Goal: Task Accomplishment & Management: Complete application form

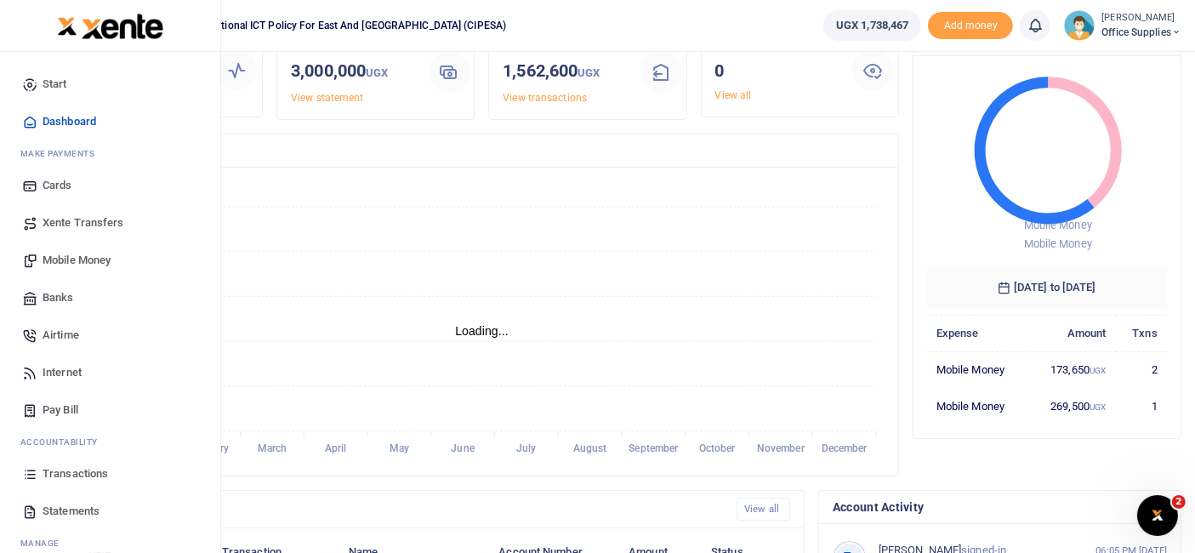
scroll to position [92, 0]
click at [93, 257] on span "Mobile Money" at bounding box center [77, 260] width 68 height 17
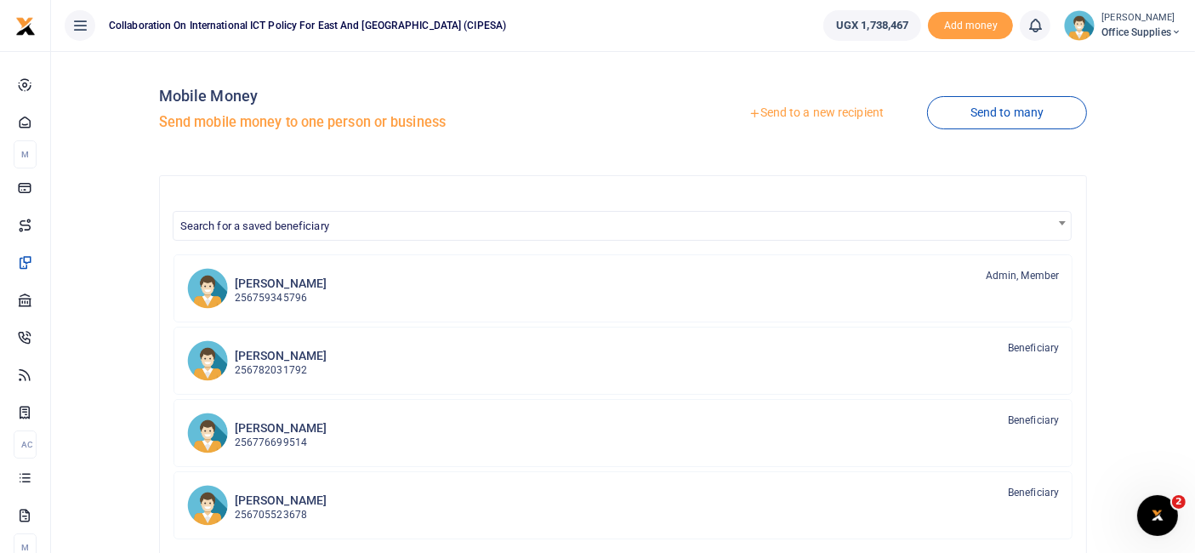
click at [818, 114] on link "Send to a new recipient" at bounding box center [816, 113] width 222 height 31
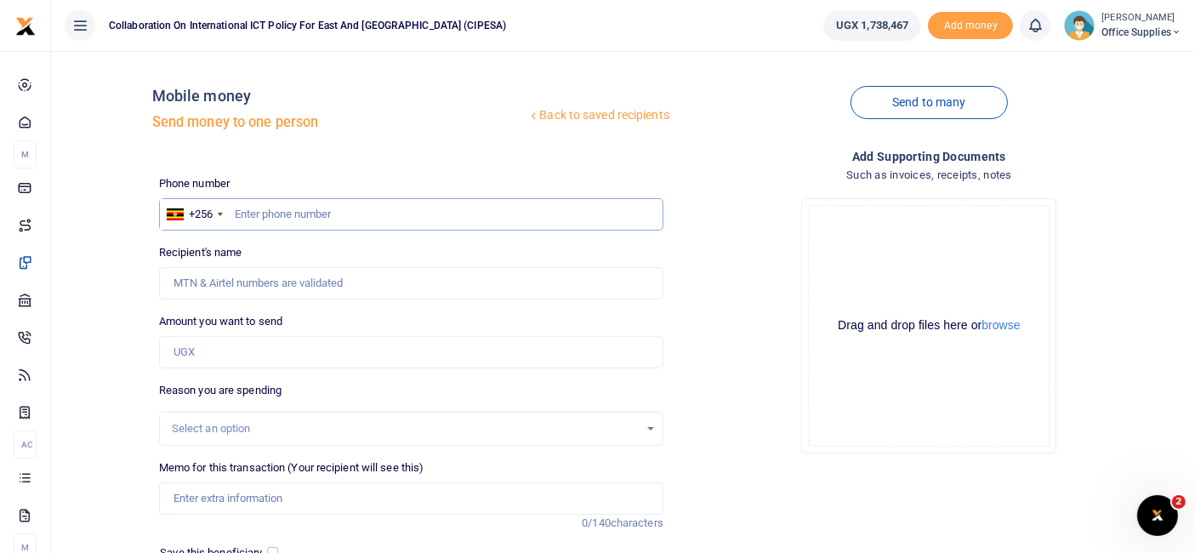
click at [310, 206] on input "text" at bounding box center [411, 214] width 504 height 32
type input "0751110019"
type input "Kimalanku Ssempala"
type input "0751110019"
click at [223, 353] on input "Amount you want to send" at bounding box center [411, 352] width 504 height 32
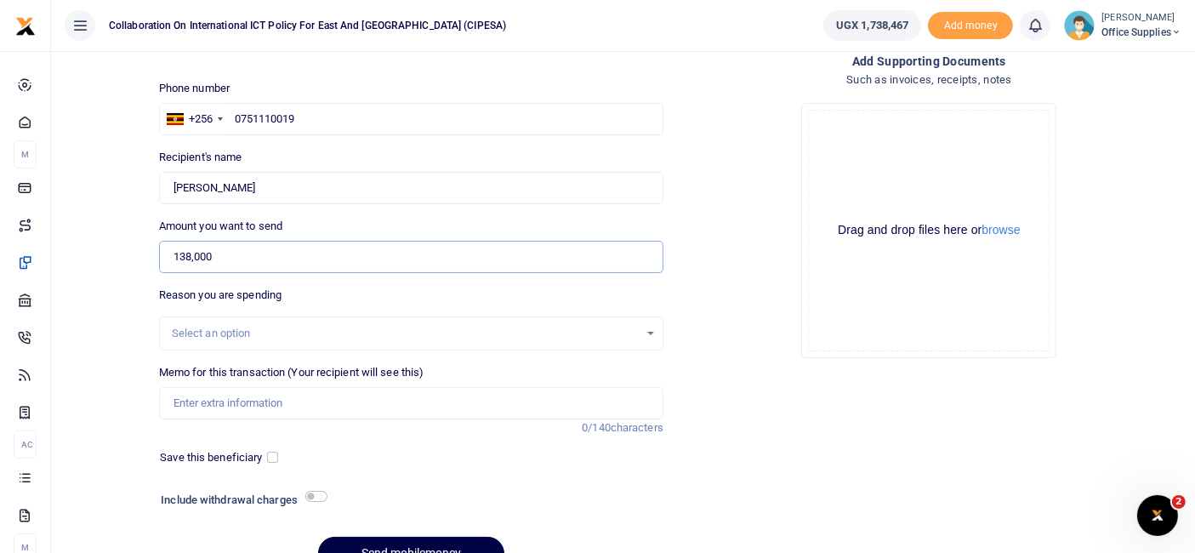
scroll to position [96, 0]
click at [190, 255] on input "138,000" at bounding box center [411, 256] width 504 height 32
type input "139,000"
click at [551, 325] on div "Select an option" at bounding box center [405, 332] width 467 height 17
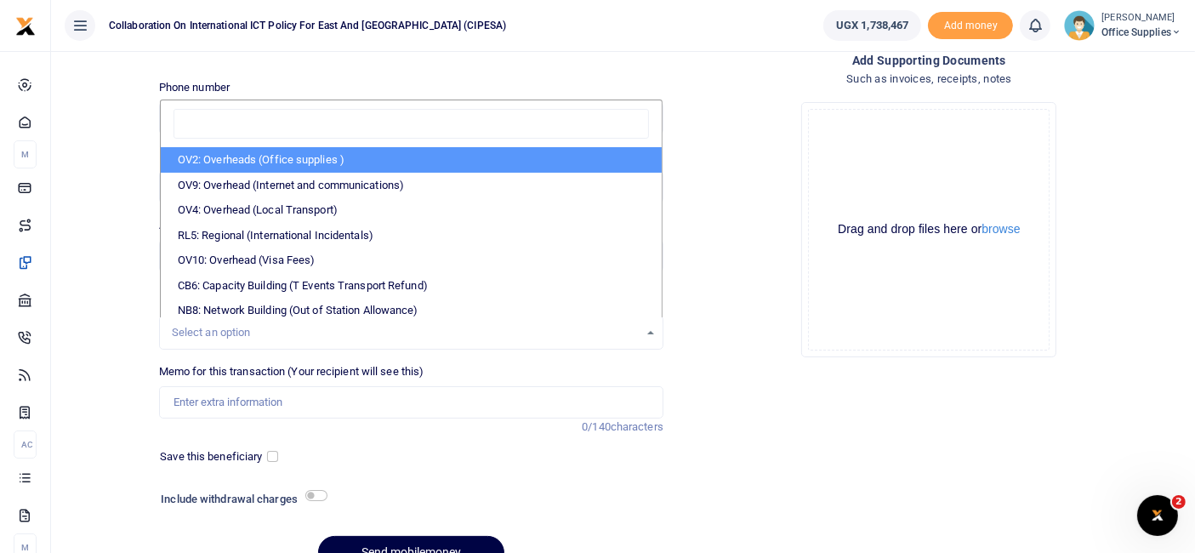
click at [321, 161] on li "OV2: Overheads (Office supplies )" at bounding box center [411, 160] width 501 height 26
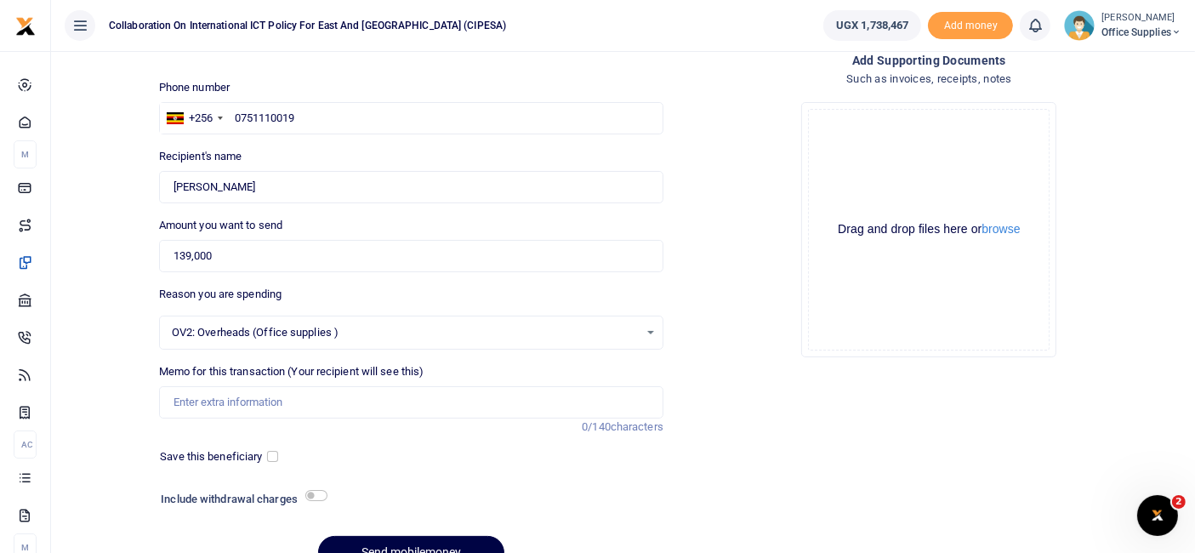
click at [643, 329] on div "OV2: Overheads (Office supplies ) Select an option" at bounding box center [411, 332] width 503 height 19
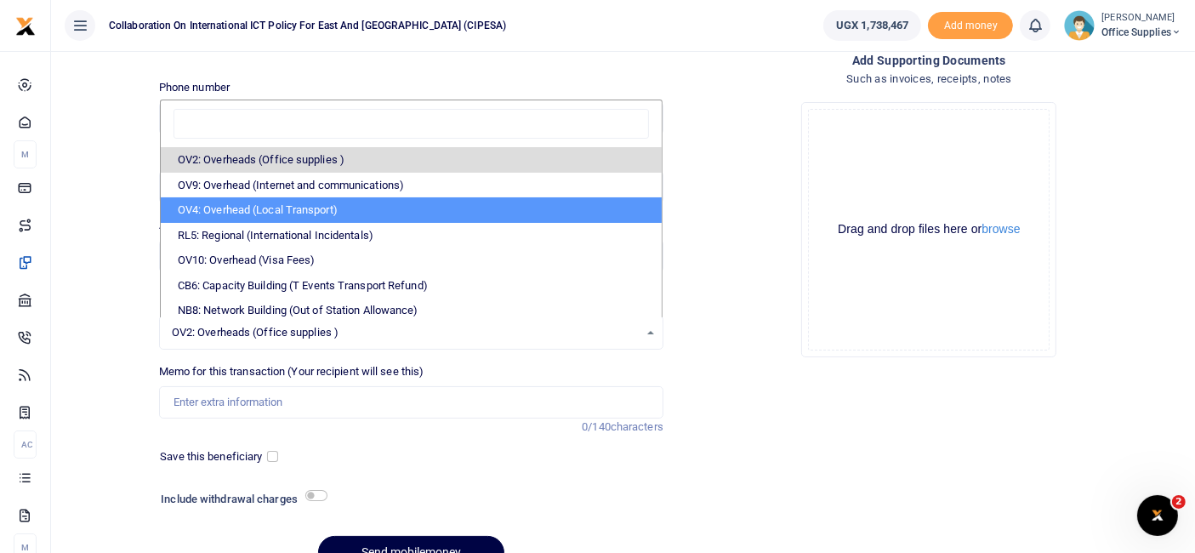
click at [349, 210] on li "OV4: Overhead (Local Transport)" at bounding box center [411, 210] width 501 height 26
select select "75"
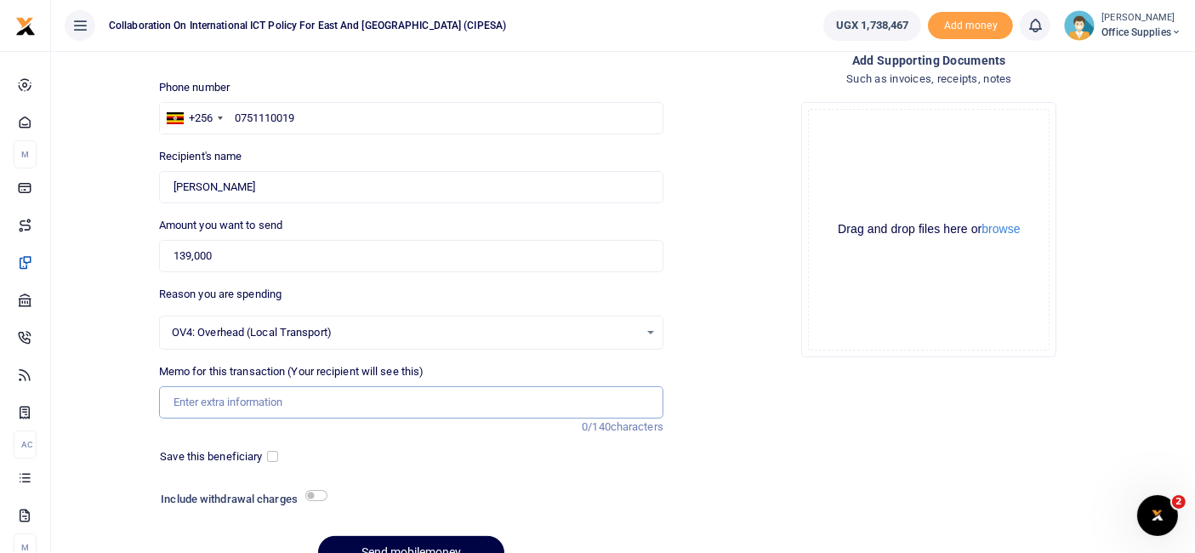
click at [262, 406] on input "Memo for this transaction (Your recipient will see this)" at bounding box center [411, 402] width 504 height 32
type input "L"
click at [183, 400] on input "Aiport pickup fees" at bounding box center [411, 402] width 504 height 32
type input "Airport pickup fees"
click at [268, 451] on input "checkbox" at bounding box center [272, 456] width 11 height 11
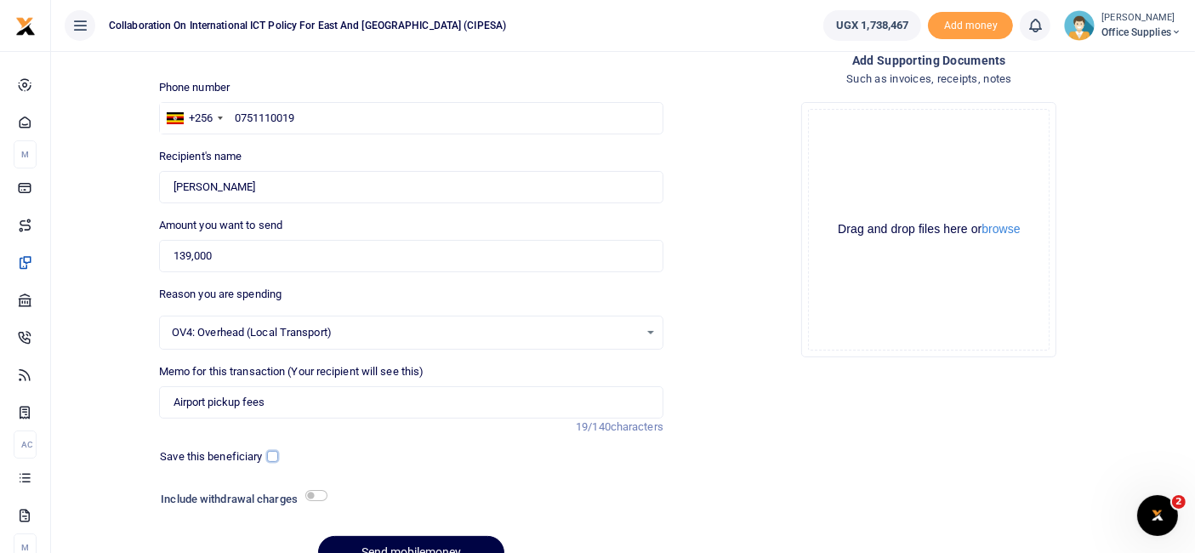
checkbox input "true"
click at [321, 492] on input "checkbox" at bounding box center [316, 495] width 22 height 11
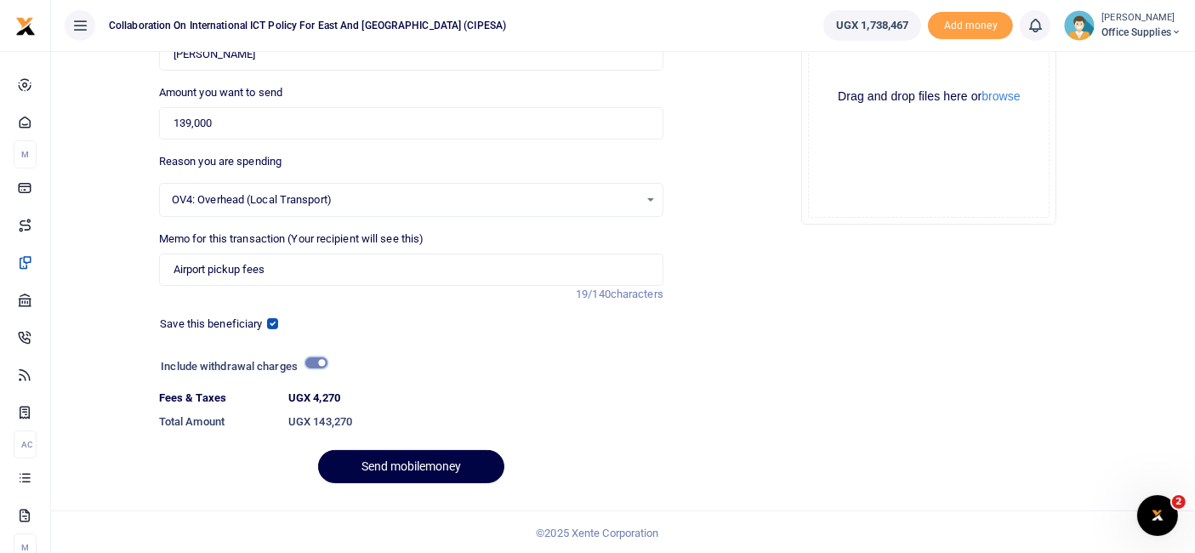
click at [314, 363] on input "checkbox" at bounding box center [316, 362] width 22 height 11
checkbox input "false"
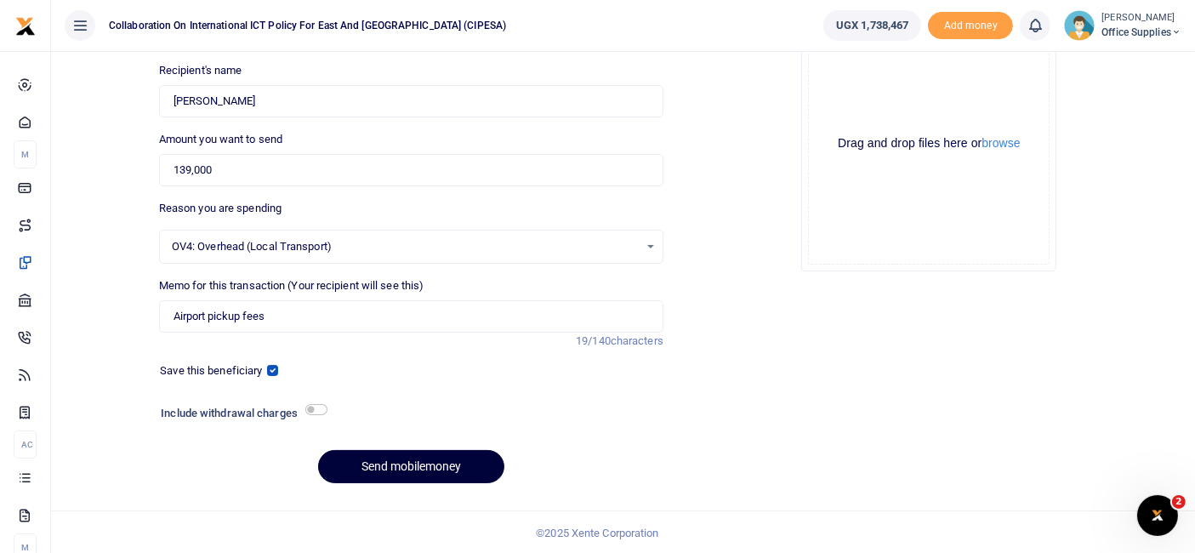
click at [398, 463] on button "Send mobilemoney" at bounding box center [411, 466] width 186 height 33
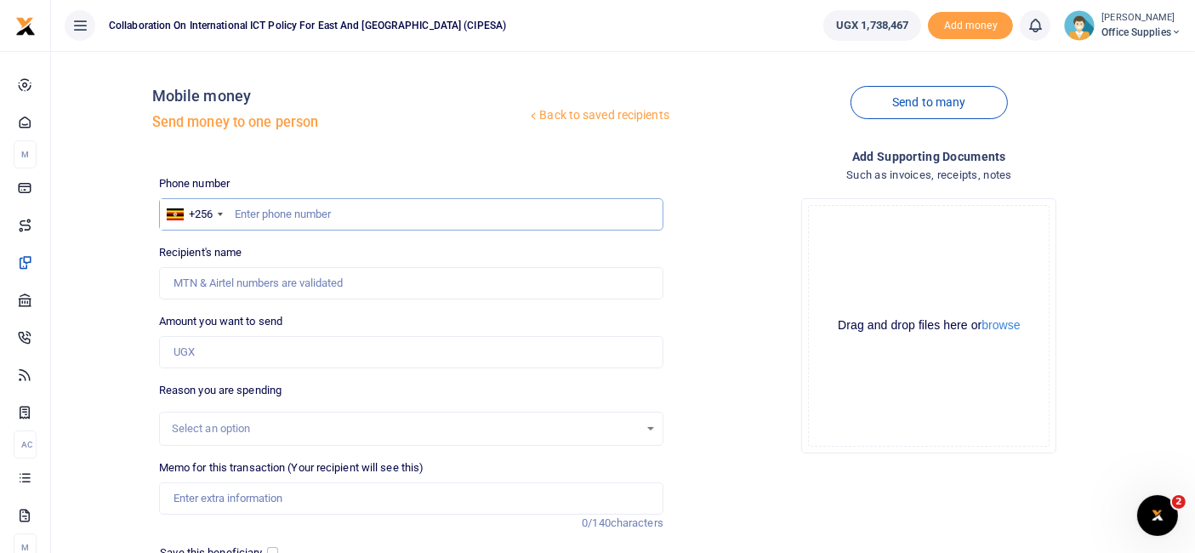
click at [272, 219] on input "text" at bounding box center [411, 214] width 504 height 32
type input "0759345796"
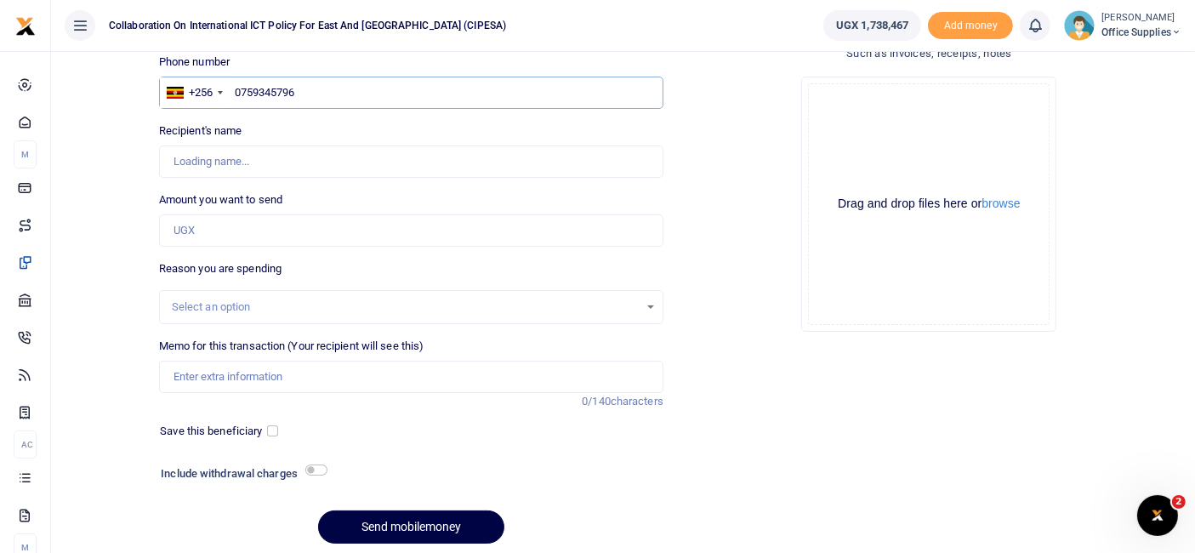
type input "Dorothy Mary Mwine"
type input "0759345796"
click at [250, 230] on input "Amount you want to send" at bounding box center [411, 230] width 504 height 32
type input "2"
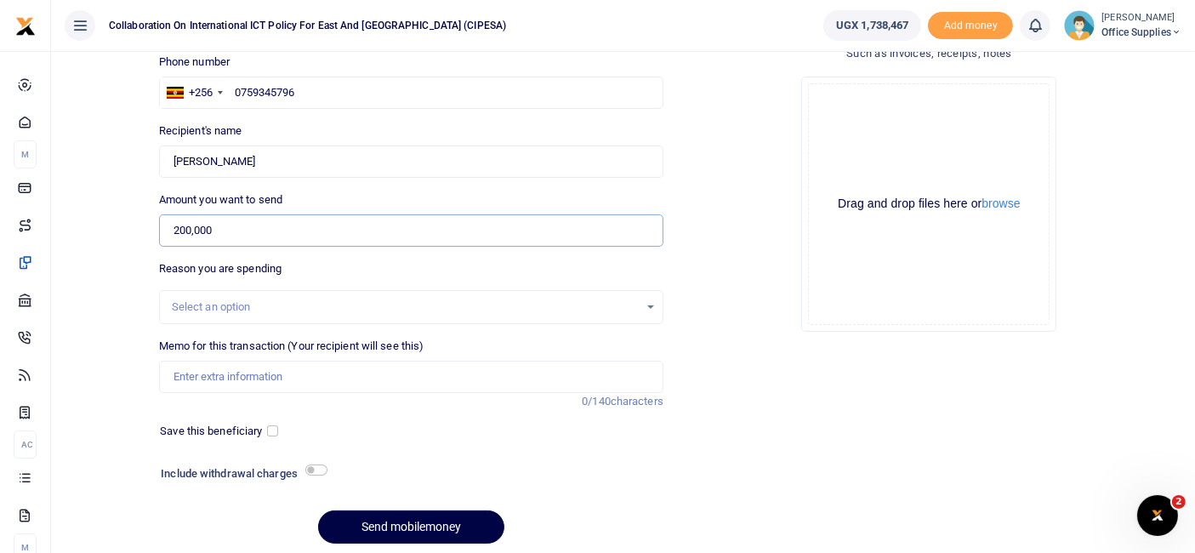
type input "200,000"
click at [371, 305] on div "Select an option" at bounding box center [405, 306] width 467 height 17
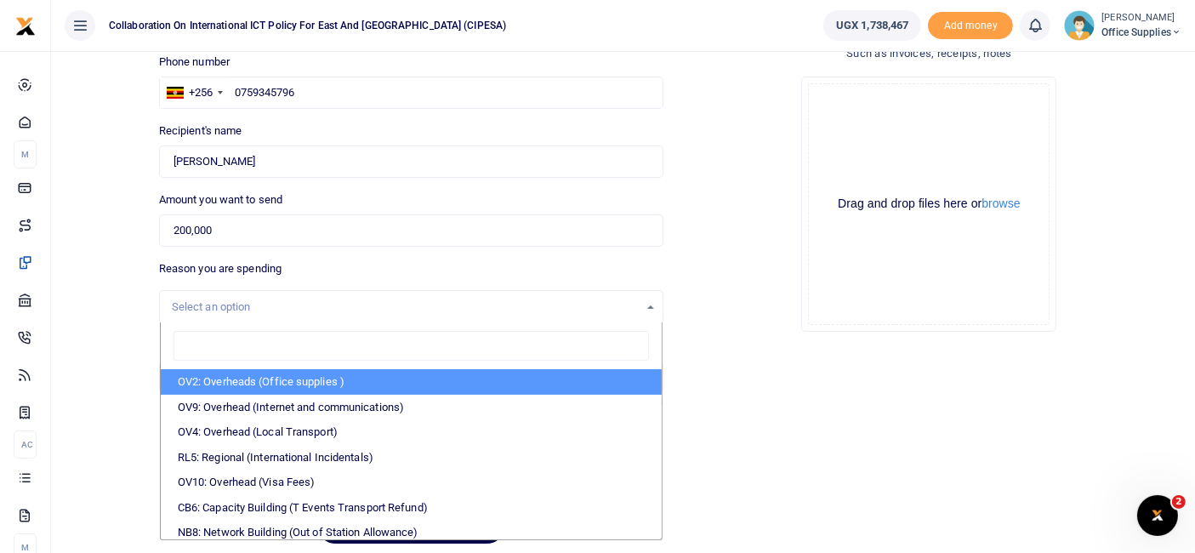
click at [329, 381] on li "OV2: Overheads (Office supplies )" at bounding box center [411, 382] width 501 height 26
select select "45"
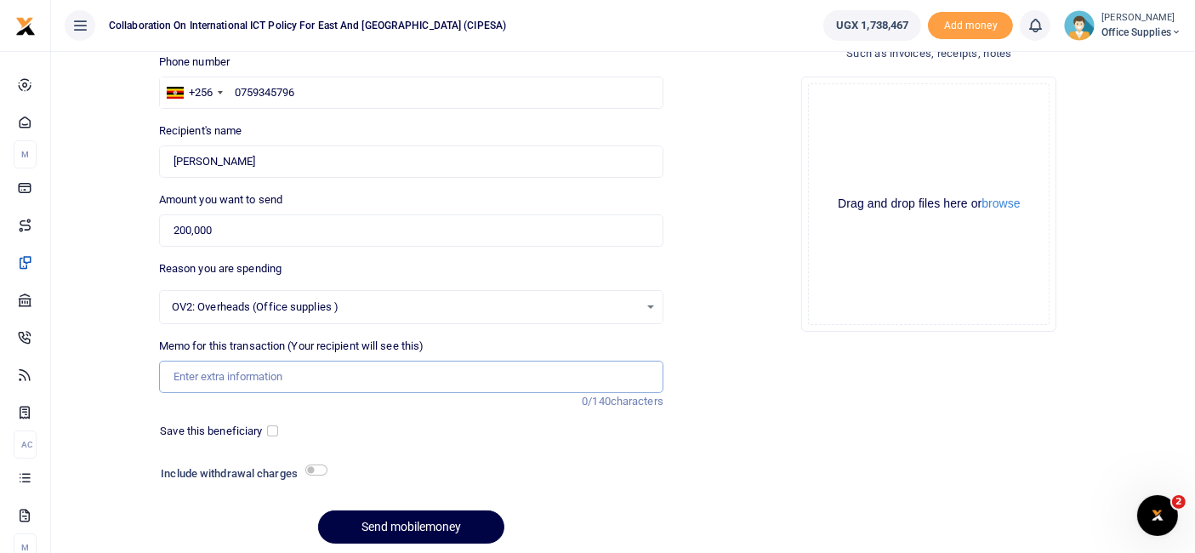
click at [270, 378] on input "Memo for this transaction (Your recipient will see this)" at bounding box center [411, 377] width 504 height 32
type input "Office Electricity purchase"
click at [271, 431] on input "checkbox" at bounding box center [272, 430] width 11 height 11
checkbox input "true"
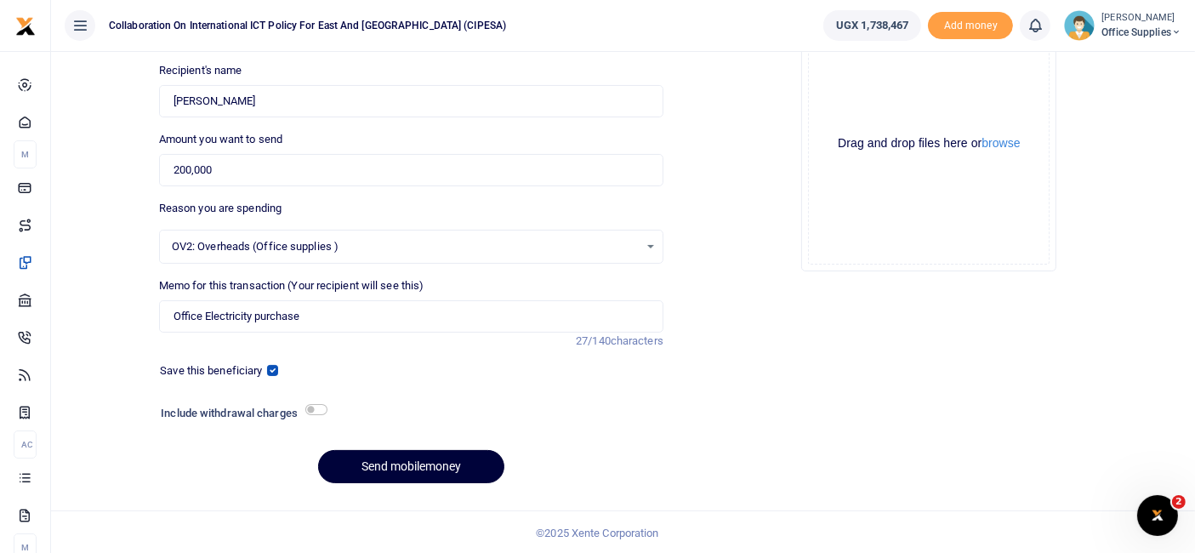
click at [427, 465] on button "Send mobilemoney" at bounding box center [411, 466] width 186 height 33
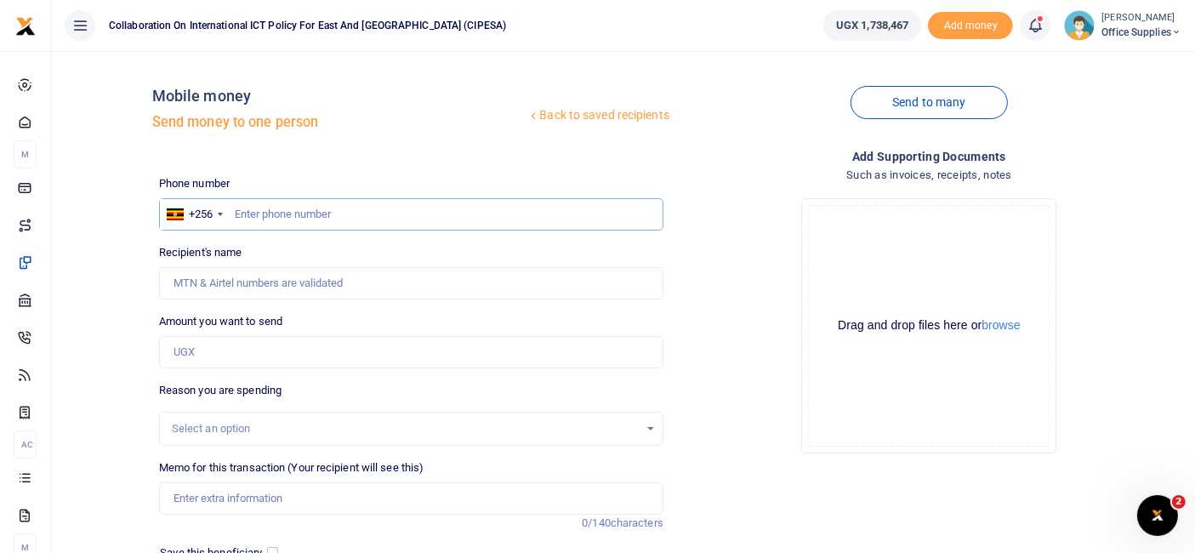
click at [249, 213] on input "text" at bounding box center [411, 214] width 504 height 32
type input "0772073255"
type input "[PERSON_NAME]"
type input "0772073255"
click at [232, 349] on input "Amount you want to send" at bounding box center [411, 352] width 504 height 32
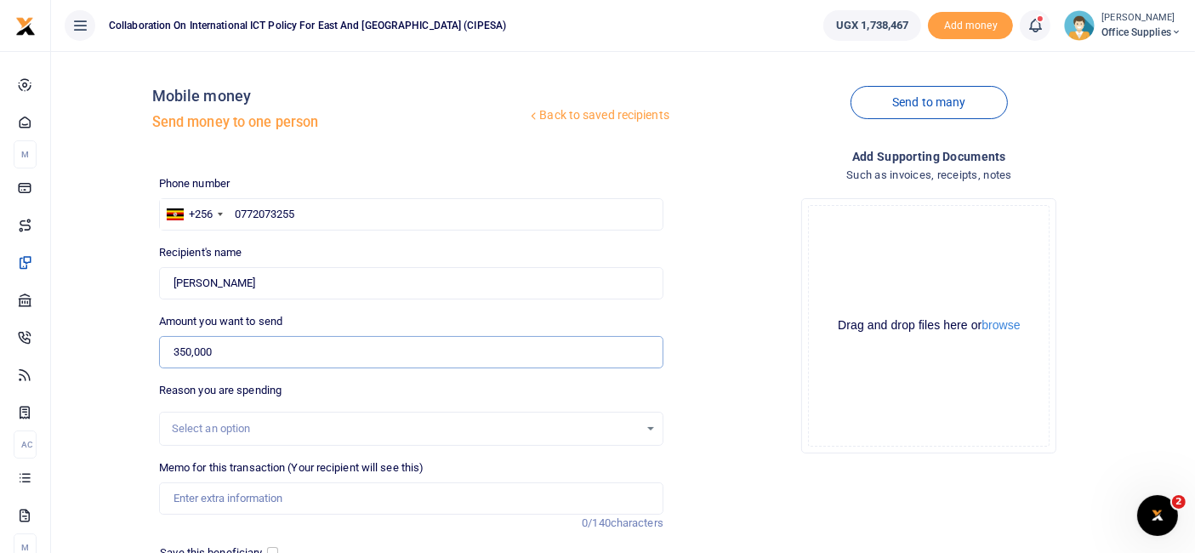
type input "350,000"
click at [636, 427] on div "Select an option" at bounding box center [405, 428] width 467 height 17
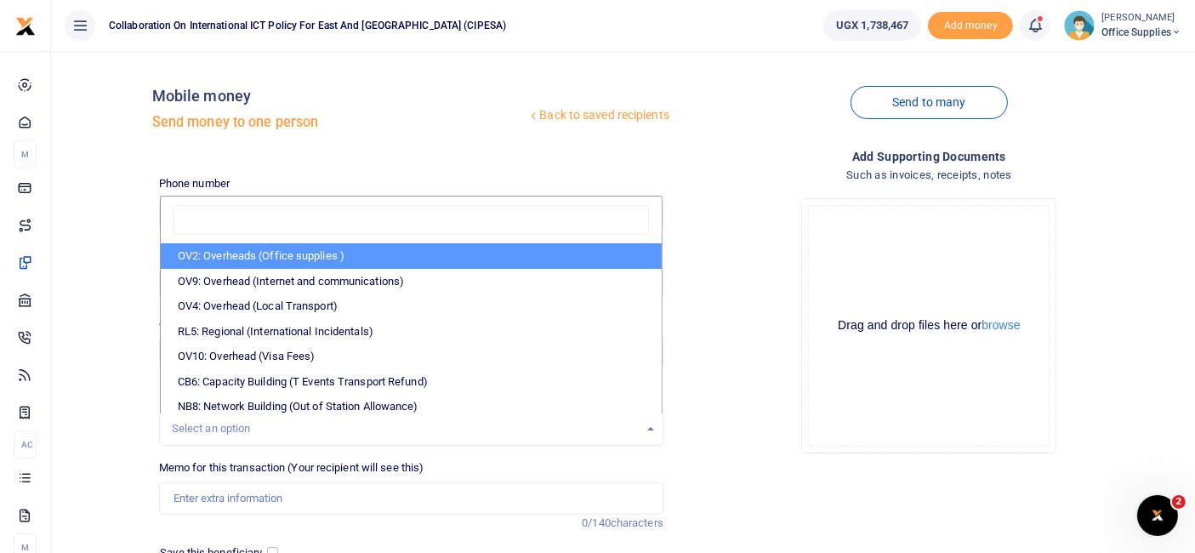
click at [313, 251] on li "OV2: Overheads (Office supplies )" at bounding box center [411, 256] width 501 height 26
select select "45"
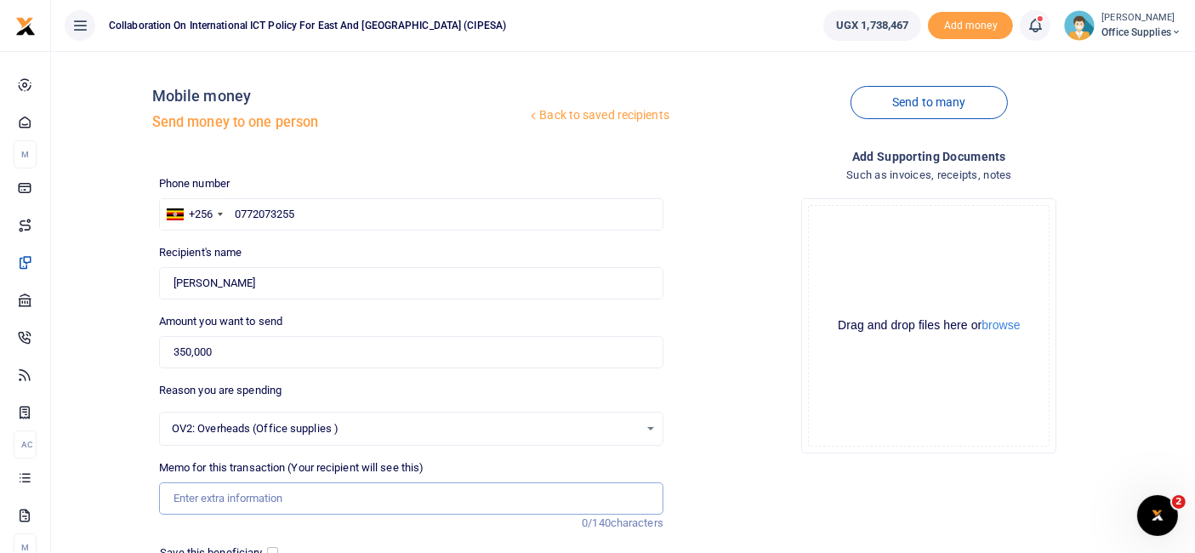
click at [257, 497] on input "Memo for this transaction (Your recipient will see this)" at bounding box center [411, 498] width 504 height 32
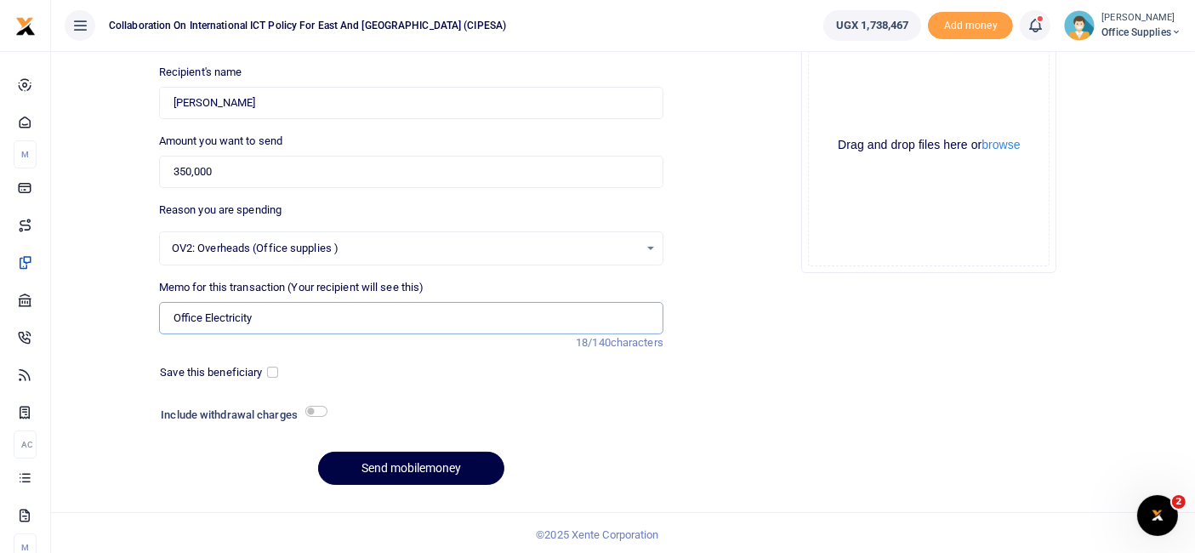
scroll to position [181, 0]
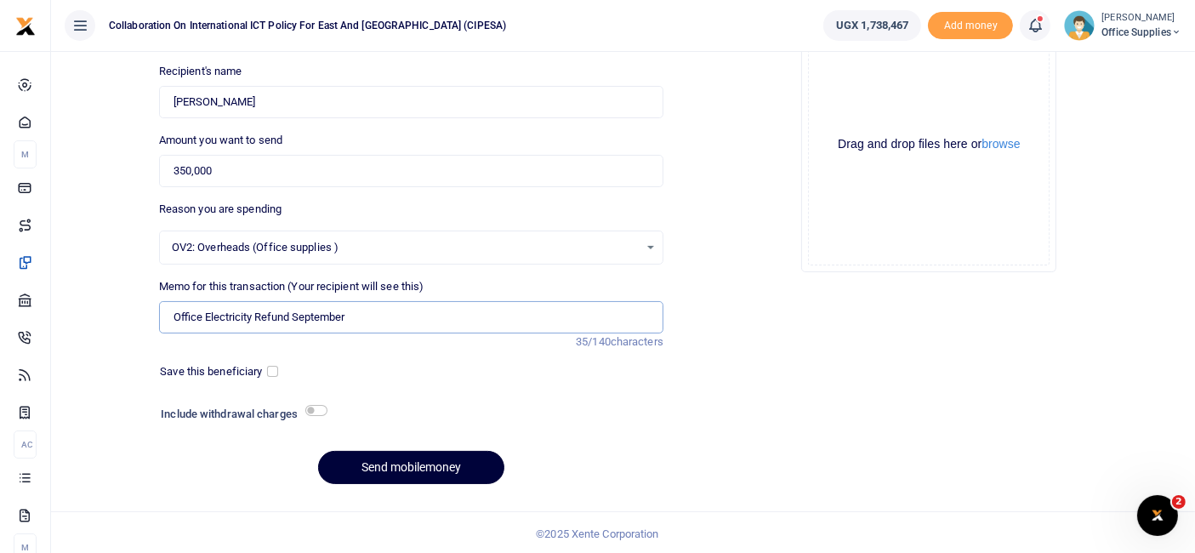
type input "Office Electricity Refund September"
click at [425, 457] on button "Send mobilemoney" at bounding box center [411, 467] width 186 height 33
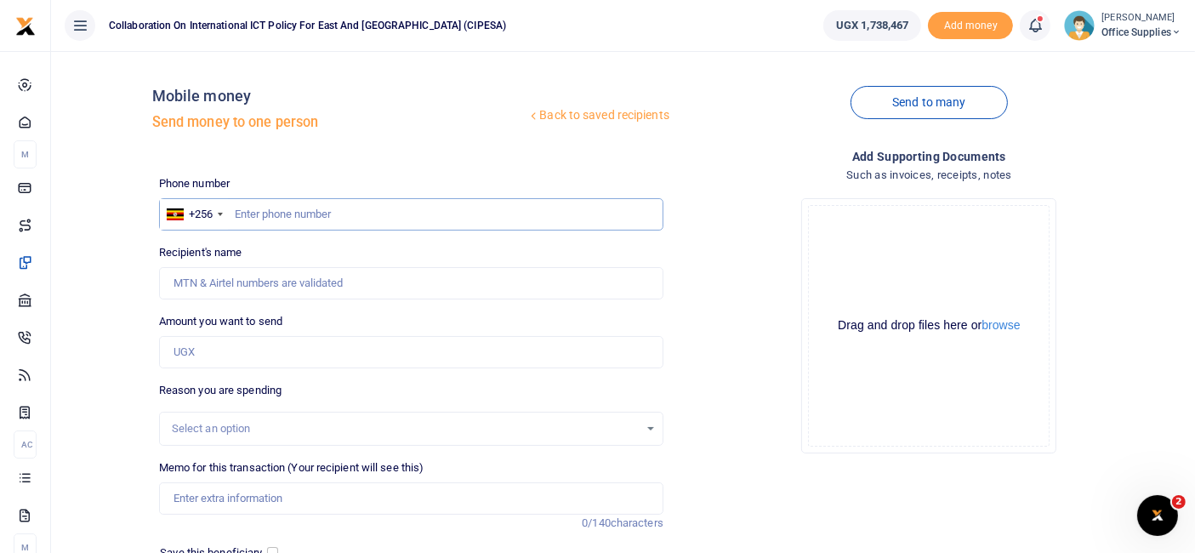
click at [292, 213] on input "text" at bounding box center [411, 214] width 504 height 32
type input "0772073255"
type input "[PERSON_NAME]"
type input "0772073255"
click at [230, 349] on input "Amount you want to send" at bounding box center [411, 352] width 504 height 32
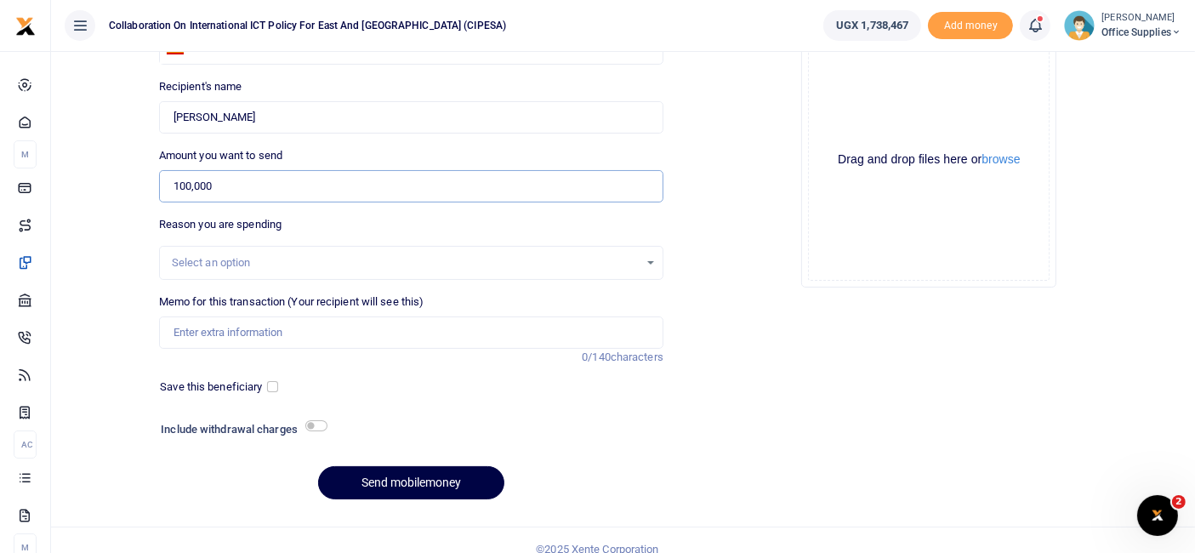
scroll to position [182, 0]
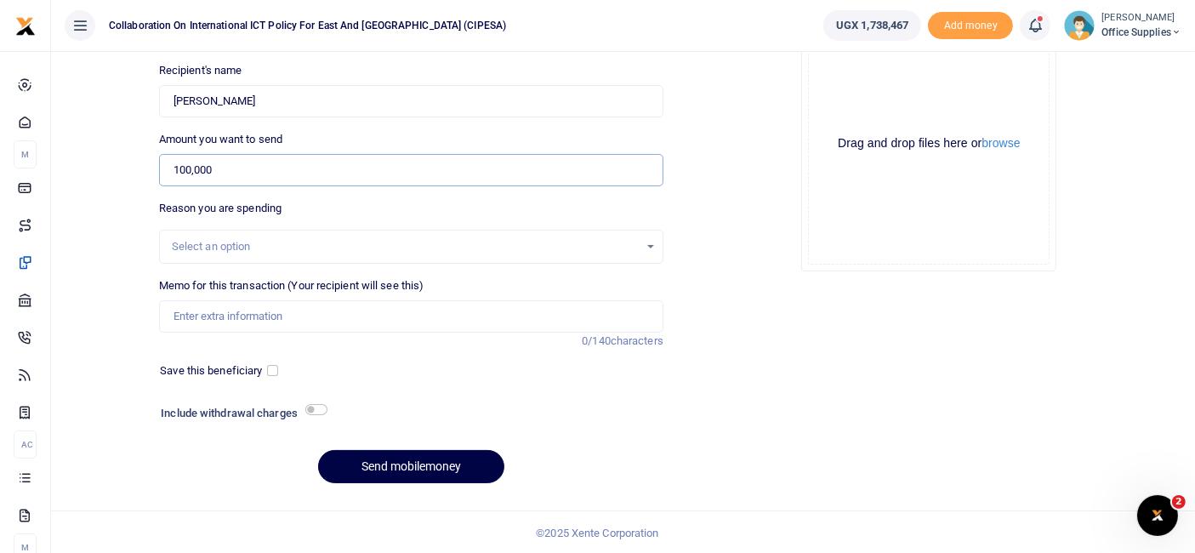
type input "100,000"
click at [648, 242] on div "Select an option" at bounding box center [411, 246] width 503 height 19
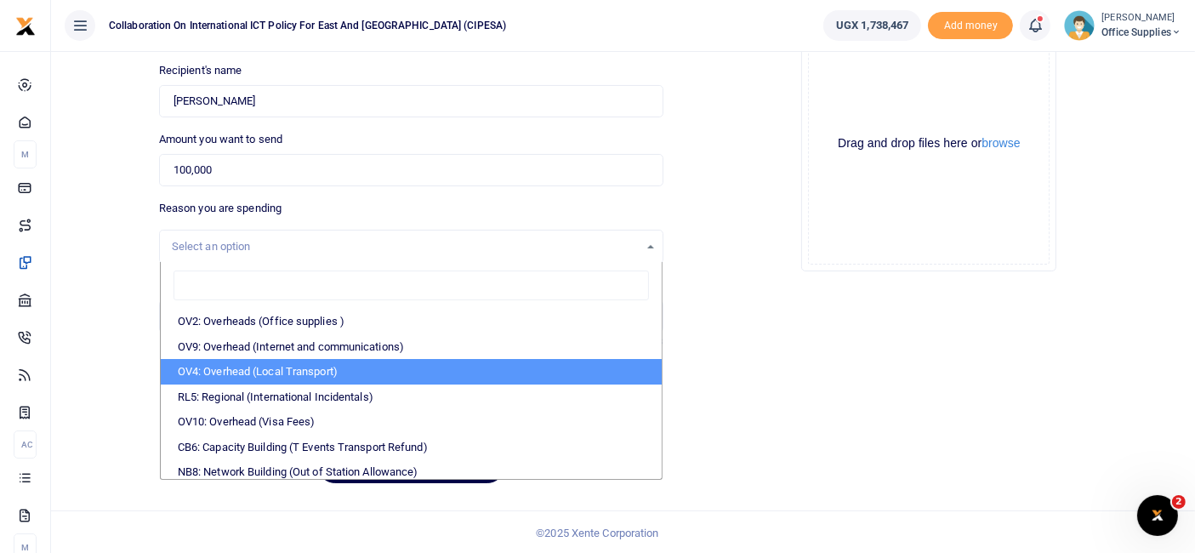
click at [378, 372] on li "OV4: Overhead (Local Transport)" at bounding box center [411, 372] width 501 height 26
select select "75"
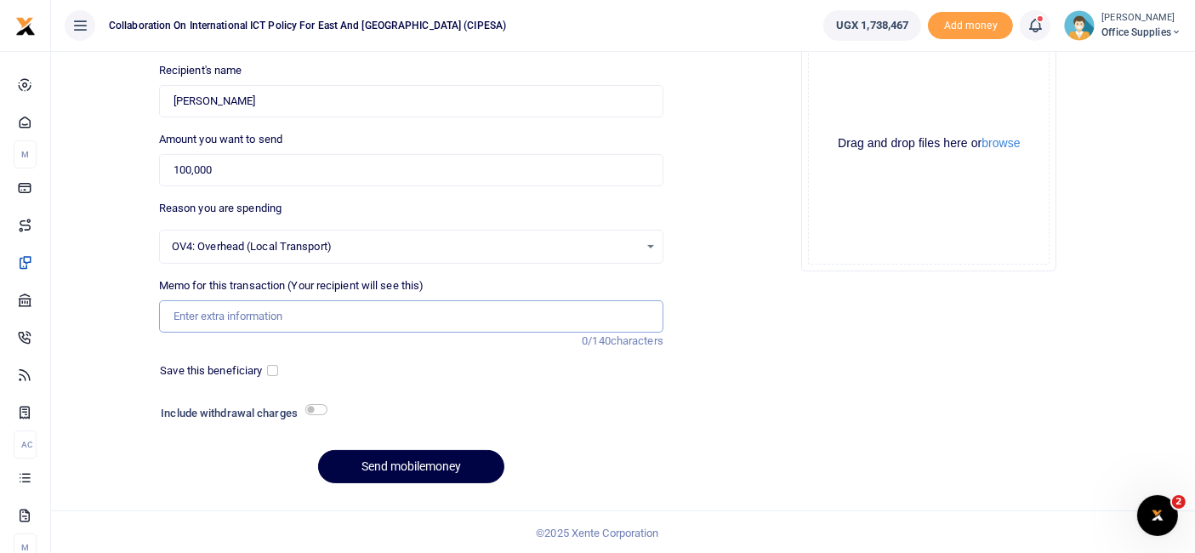
click at [312, 314] on input "Memo for this transaction (Your recipient will see this)" at bounding box center [411, 316] width 504 height 32
type input "Fuel refund"
click at [437, 465] on button "Send mobilemoney" at bounding box center [411, 466] width 186 height 33
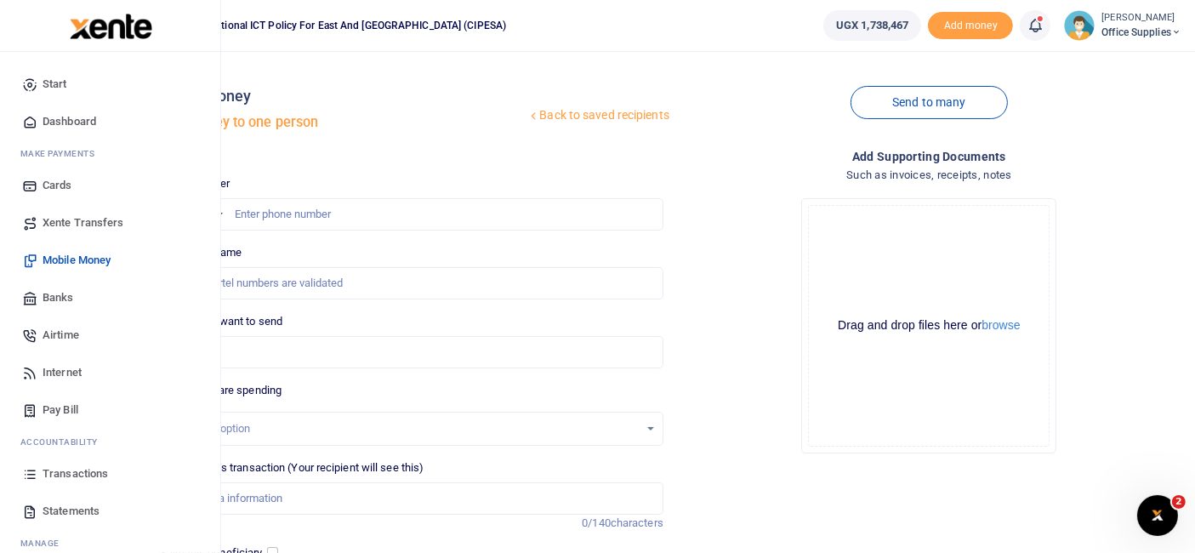
click at [72, 470] on span "Transactions" at bounding box center [75, 473] width 65 height 17
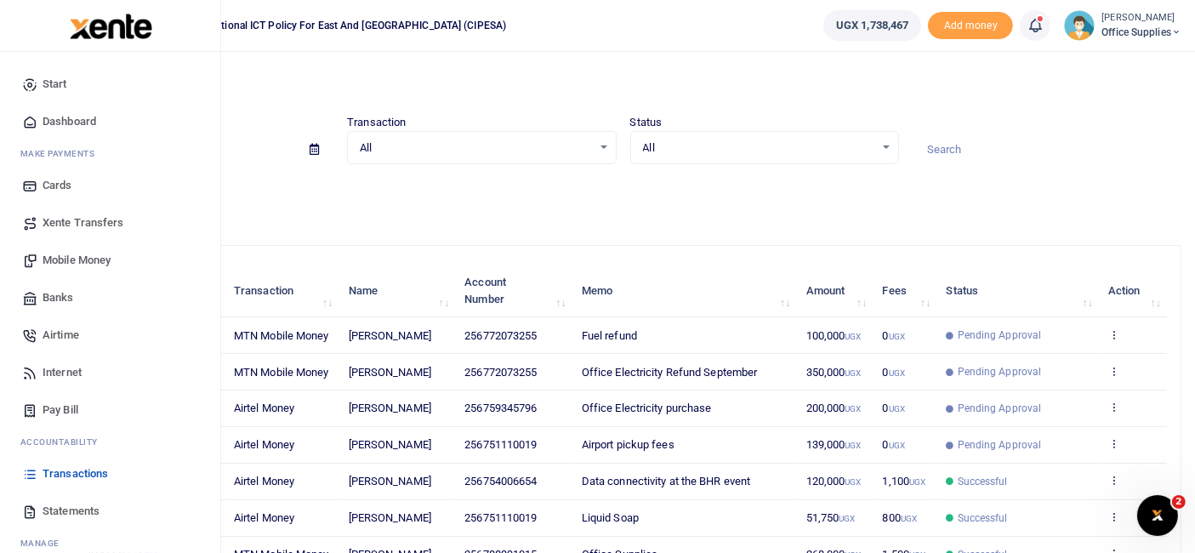
click at [87, 258] on span "Mobile Money" at bounding box center [77, 260] width 68 height 17
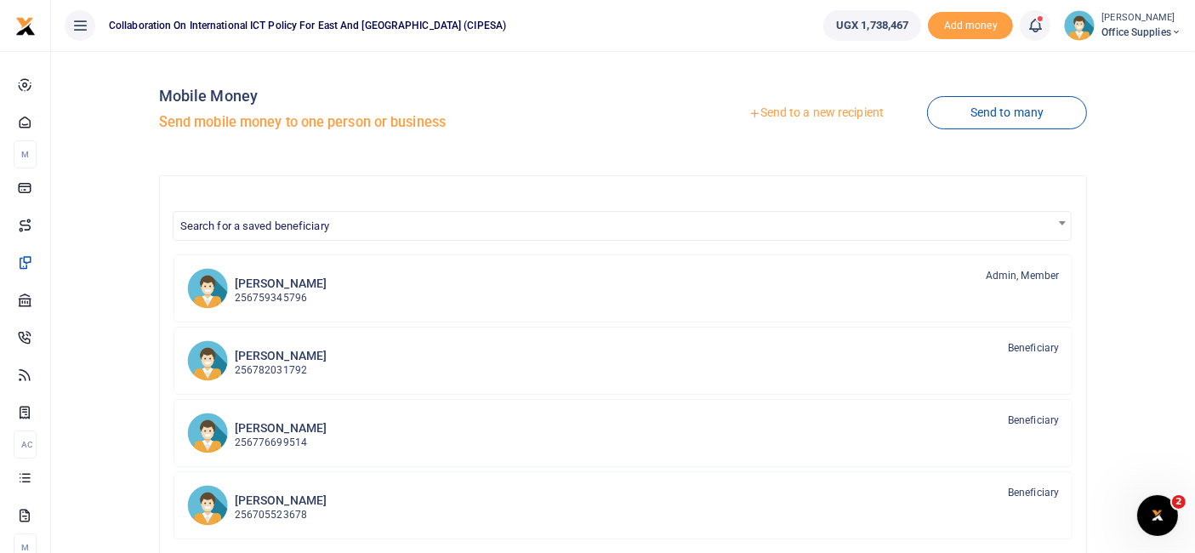
click at [823, 108] on link "Send to a new recipient" at bounding box center [816, 113] width 222 height 31
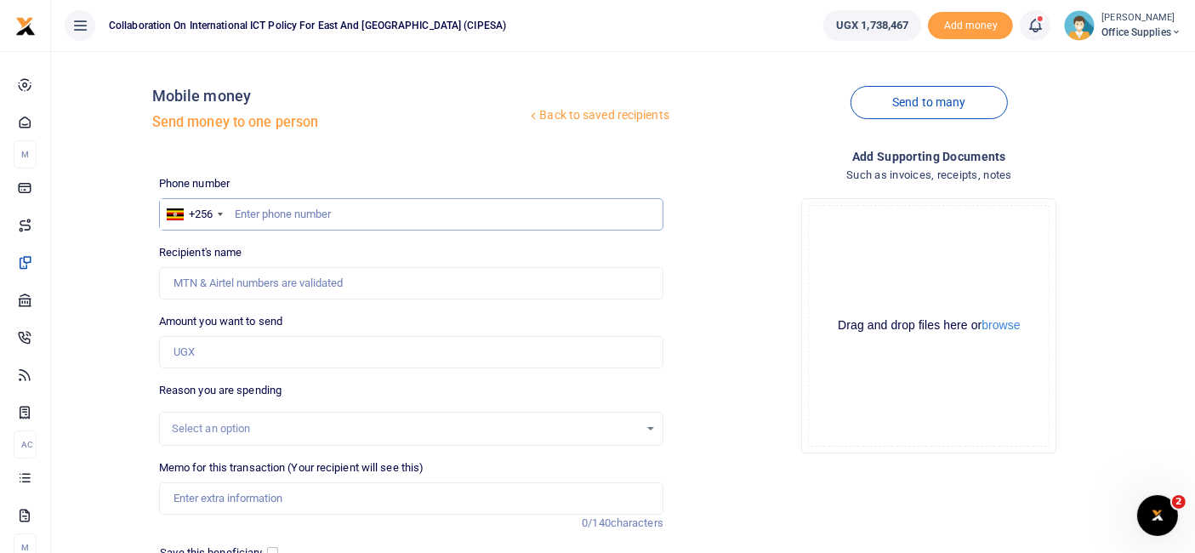
click at [264, 213] on input "text" at bounding box center [411, 214] width 504 height 32
type input "0772073255"
type input "[PERSON_NAME]"
type input "0772073255"
click at [219, 351] on input "Amount you want to send" at bounding box center [411, 352] width 504 height 32
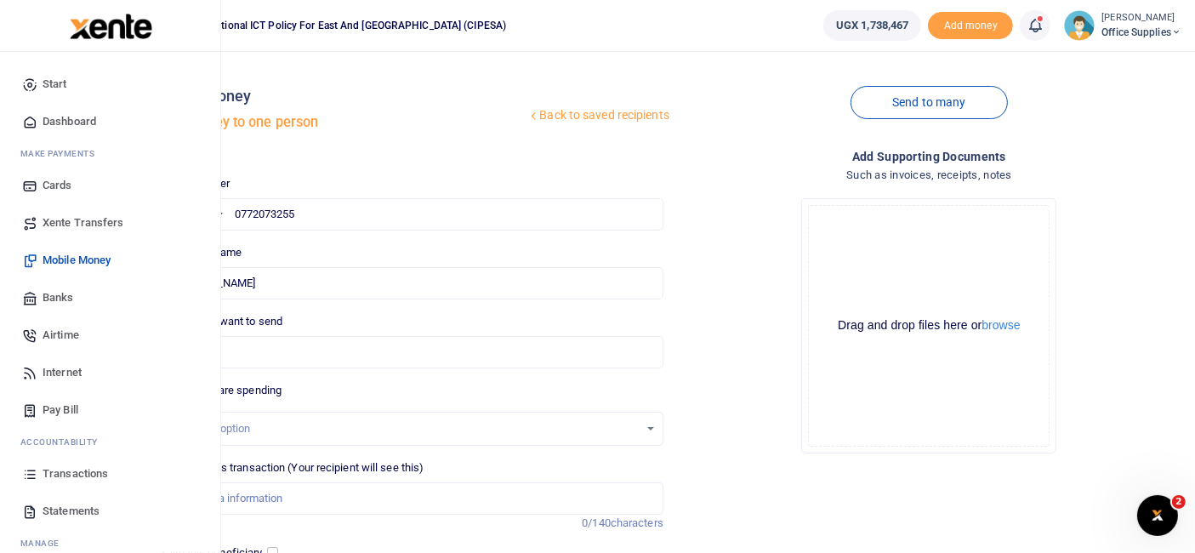
click at [60, 469] on span "Transactions" at bounding box center [75, 473] width 65 height 17
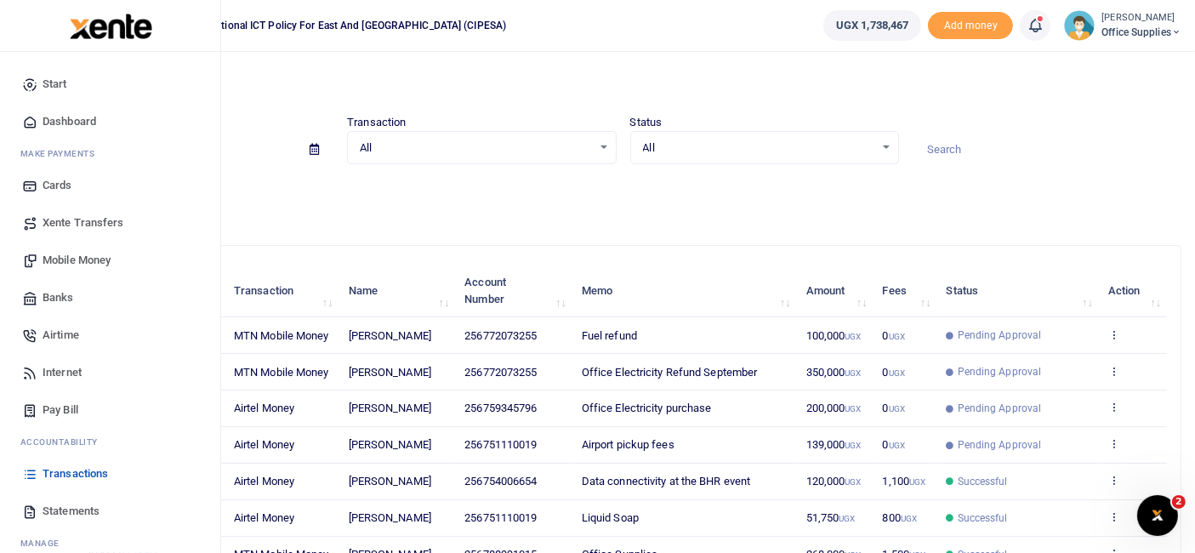
click at [94, 257] on span "Mobile Money" at bounding box center [77, 260] width 68 height 17
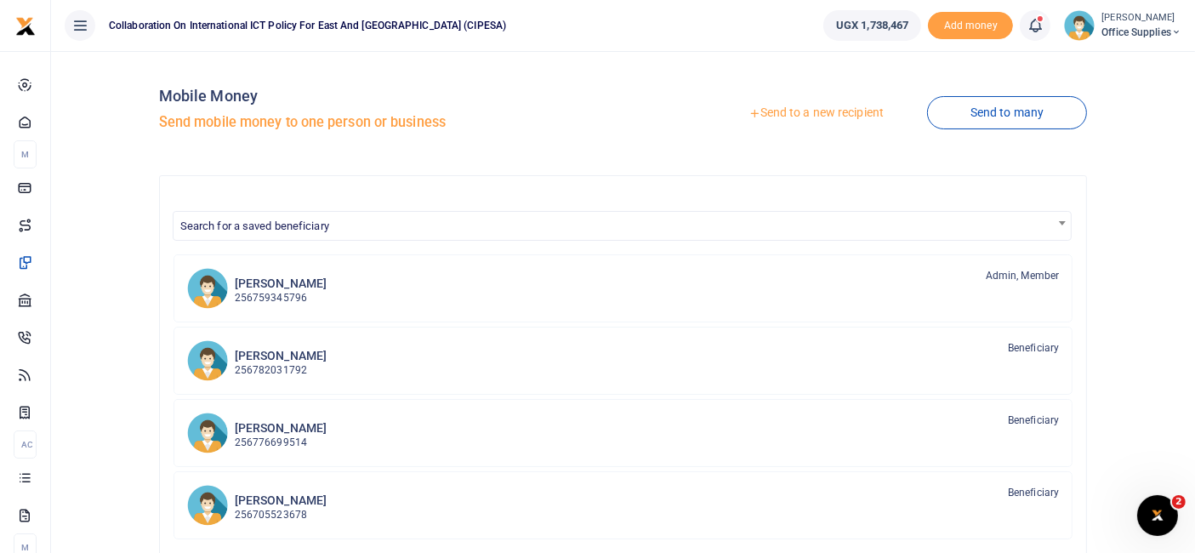
click at [821, 112] on link "Send to a new recipient" at bounding box center [816, 113] width 222 height 31
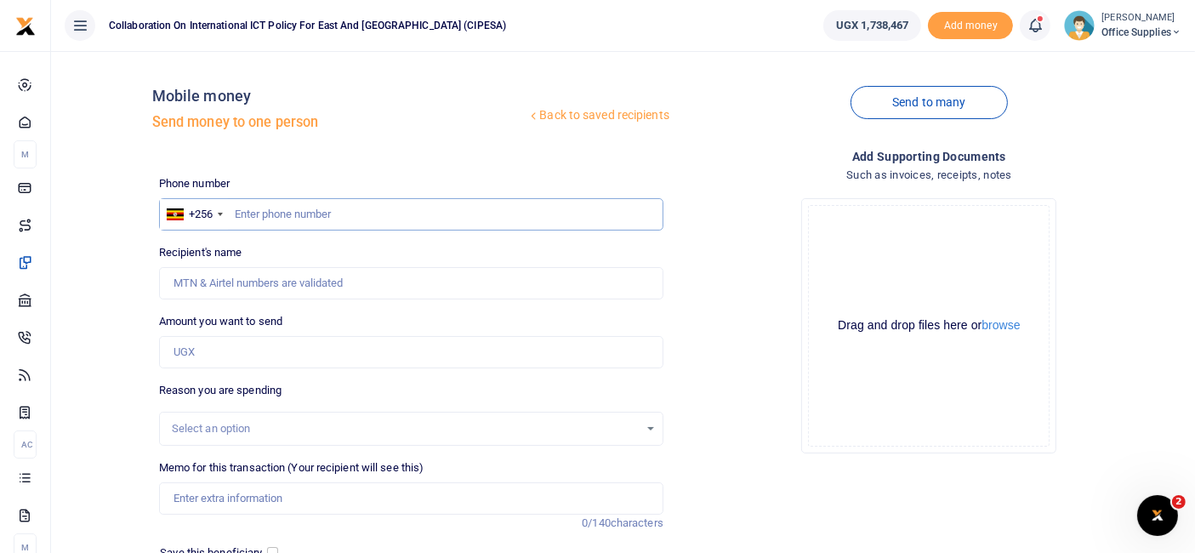
click at [281, 203] on input "text" at bounding box center [411, 214] width 504 height 32
type input "0751110019"
type input "[PERSON_NAME]"
type input "0751110019"
click at [219, 344] on input "Amount you want to send" at bounding box center [411, 352] width 504 height 32
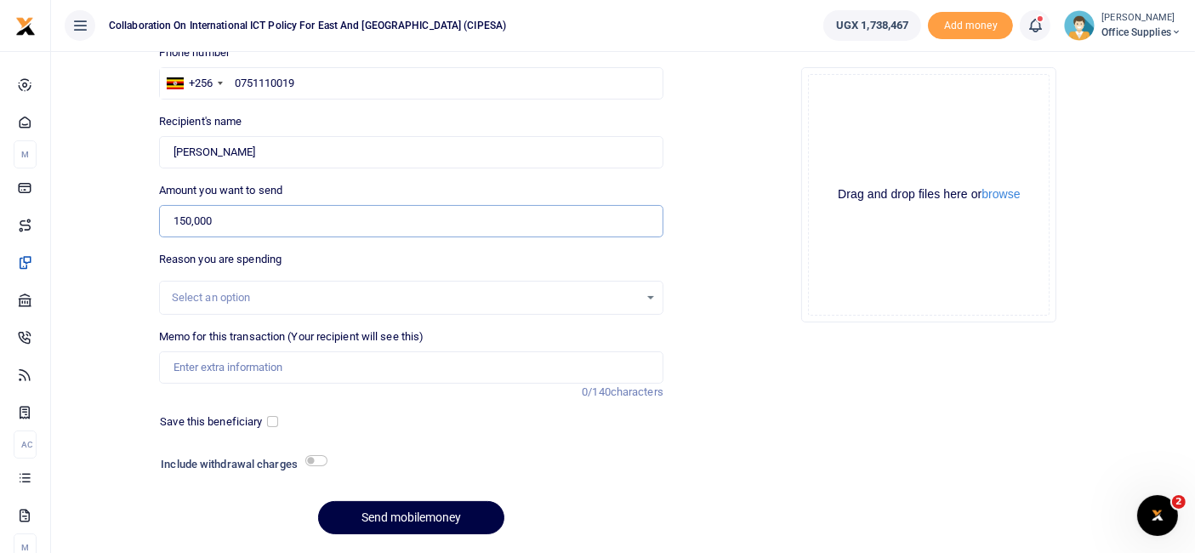
scroll to position [135, 0]
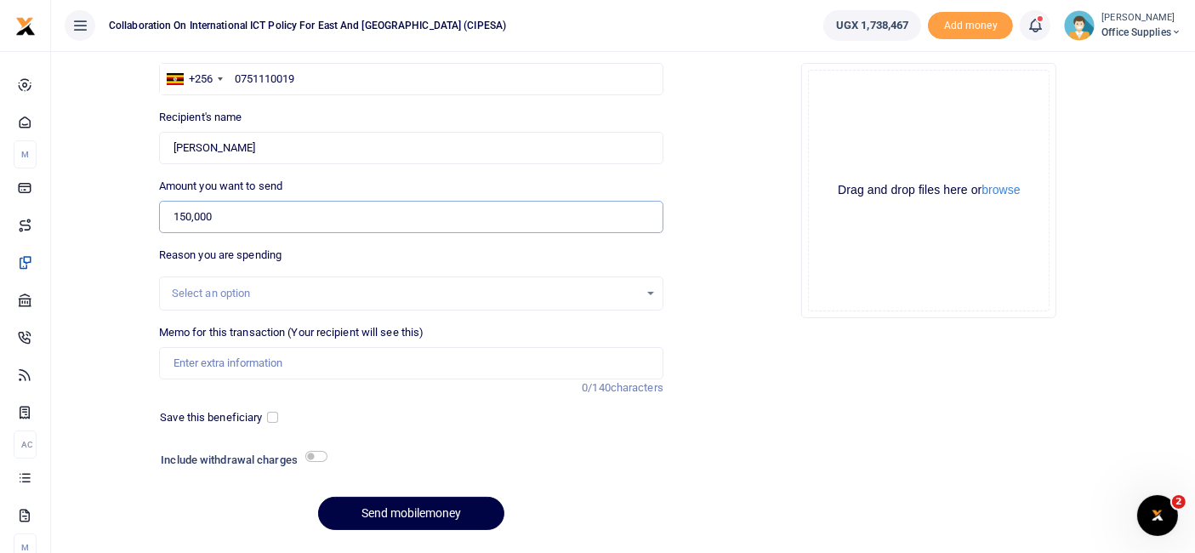
type input "150,000"
click at [632, 287] on div "Select an option" at bounding box center [405, 293] width 467 height 17
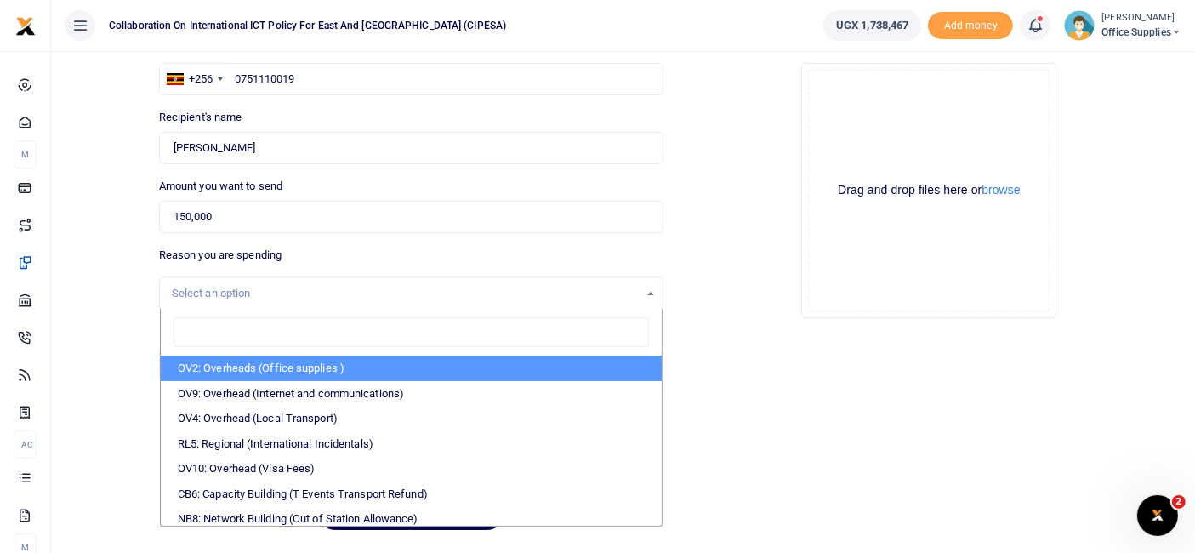
click at [389, 372] on li "OV2: Overheads (Office supplies )" at bounding box center [411, 368] width 501 height 26
select select "45"
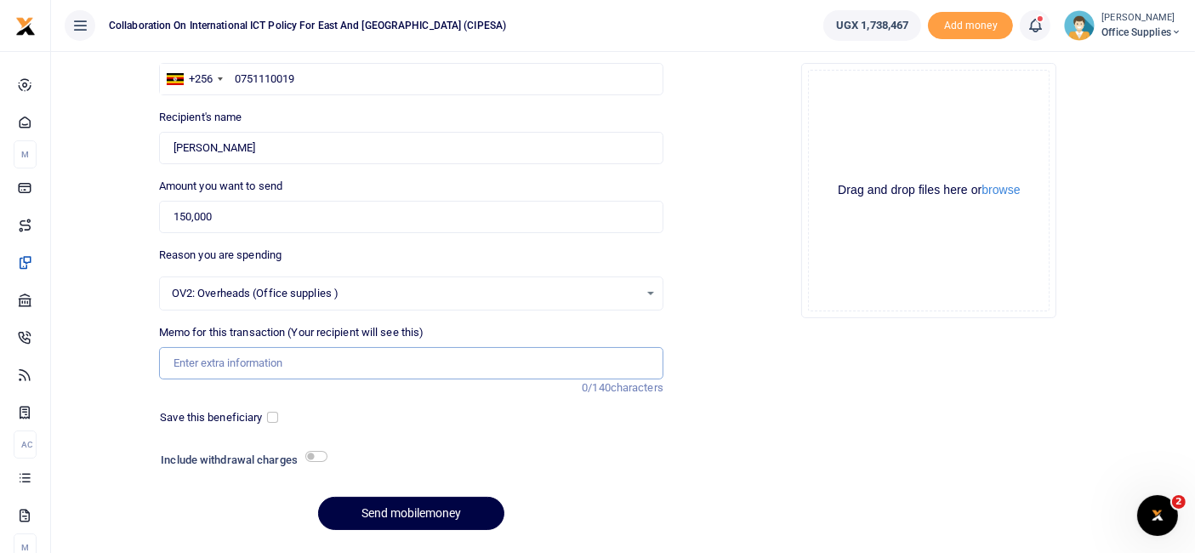
click at [223, 372] on input "Memo for this transaction (Your recipient will see this)" at bounding box center [411, 363] width 504 height 32
type input "Fuel Reload"
click at [270, 423] on div "Save this beneficiary" at bounding box center [214, 417] width 123 height 17
click at [275, 417] on input "checkbox" at bounding box center [272, 417] width 11 height 11
checkbox input "true"
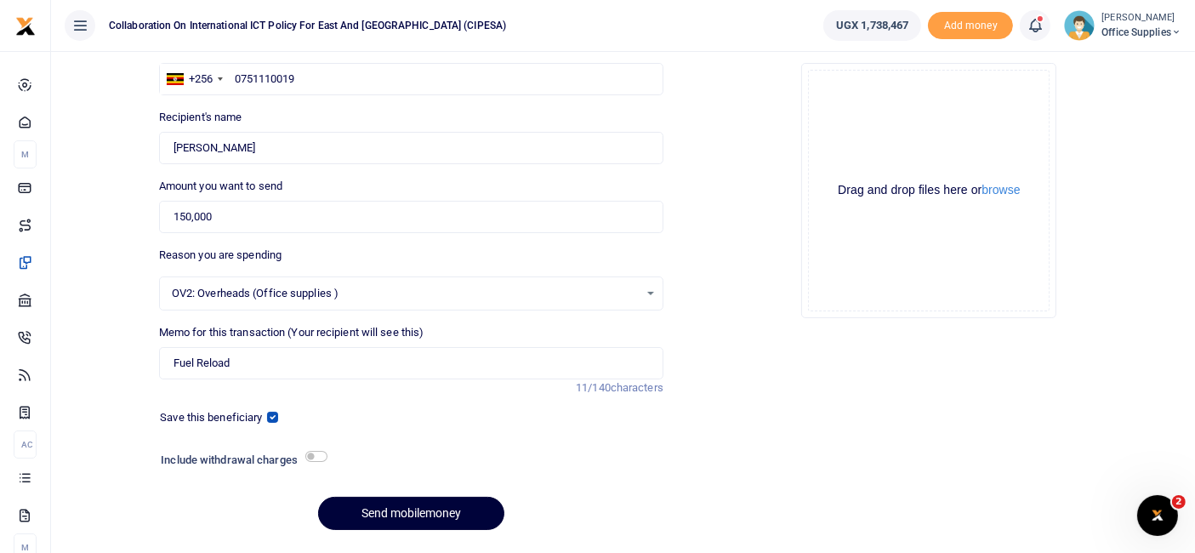
click at [412, 508] on button "Send mobilemoney" at bounding box center [411, 513] width 186 height 33
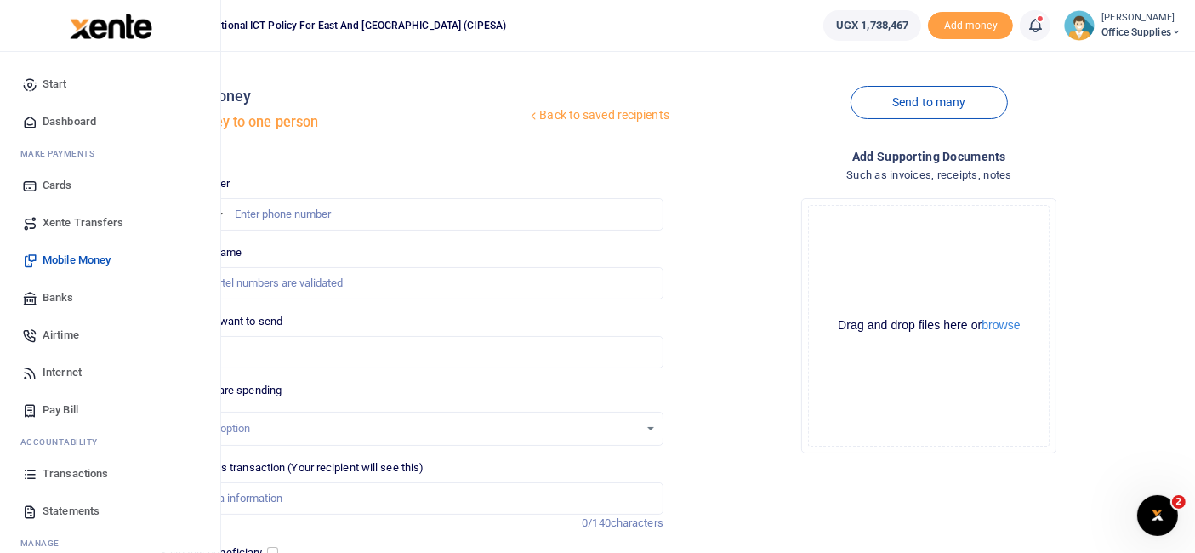
click at [66, 474] on span "Transactions" at bounding box center [75, 473] width 65 height 17
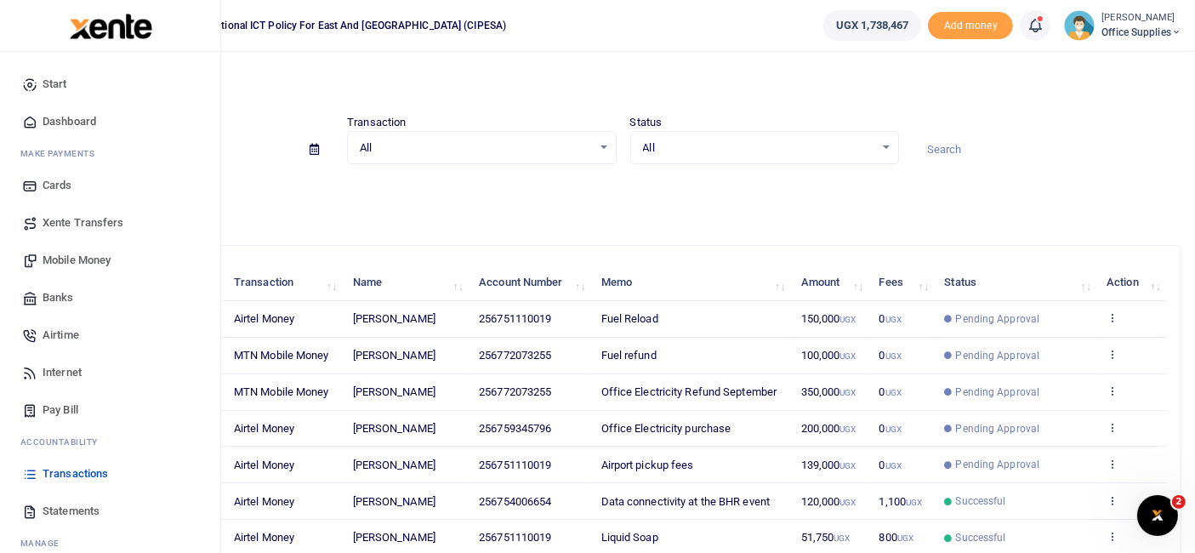
click at [87, 257] on span "Mobile Money" at bounding box center [77, 260] width 68 height 17
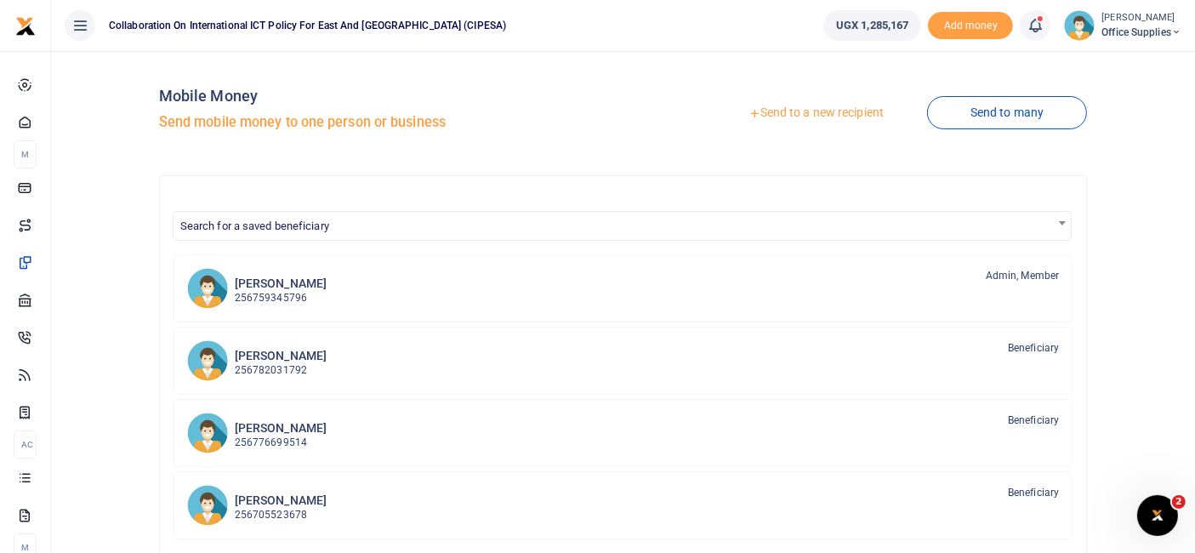
click at [848, 105] on link "Send to a new recipient" at bounding box center [816, 113] width 222 height 31
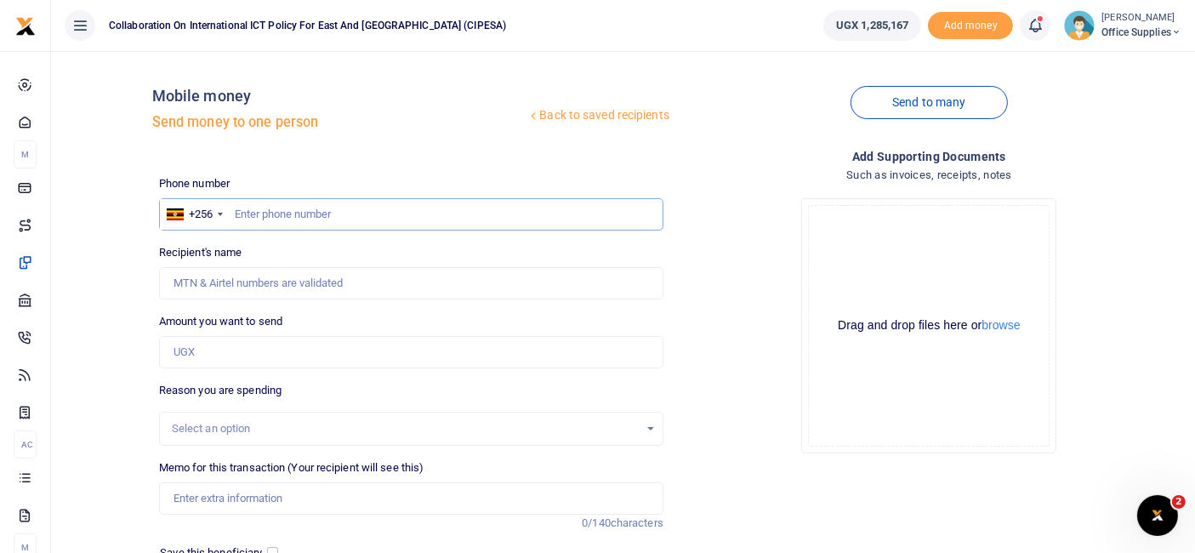
click at [369, 210] on input "text" at bounding box center [411, 214] width 504 height 32
type input "0751110019"
type input "Kimalanku Ssempala"
type input "0751110019"
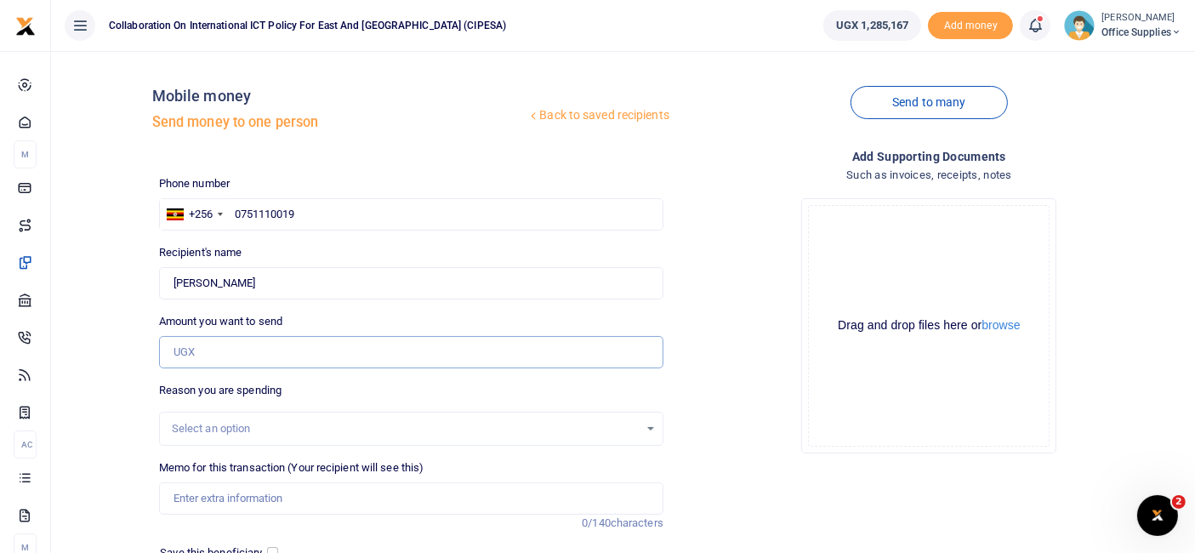
click at [248, 366] on input "Amount you want to send" at bounding box center [411, 352] width 504 height 32
type input "50,000"
click at [253, 424] on div "Select an option" at bounding box center [405, 428] width 467 height 17
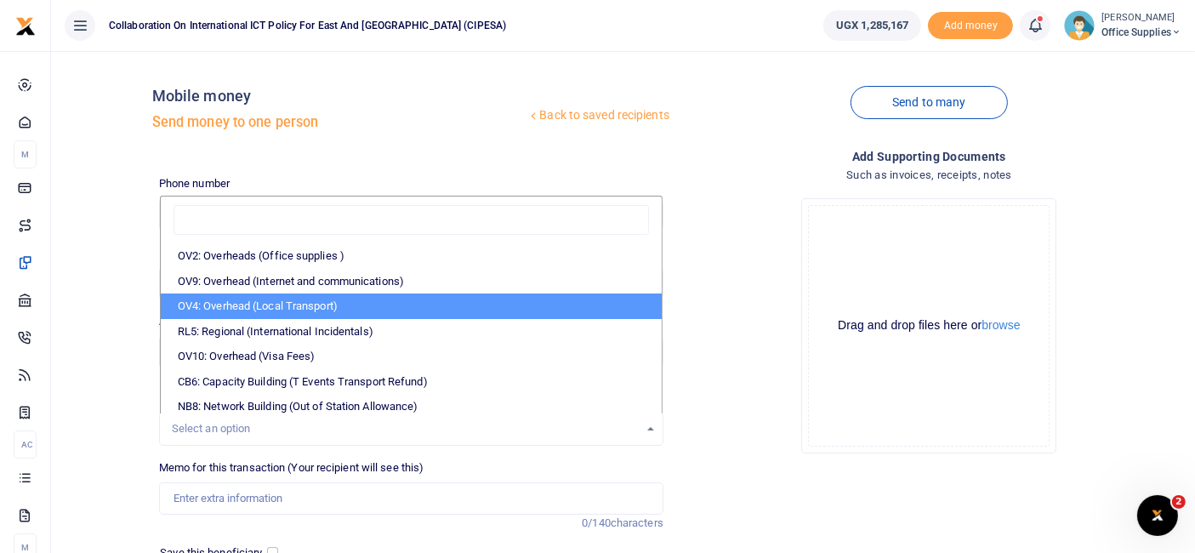
click at [327, 299] on li "OV4: Overhead (Local Transport)" at bounding box center [411, 306] width 501 height 26
select select "75"
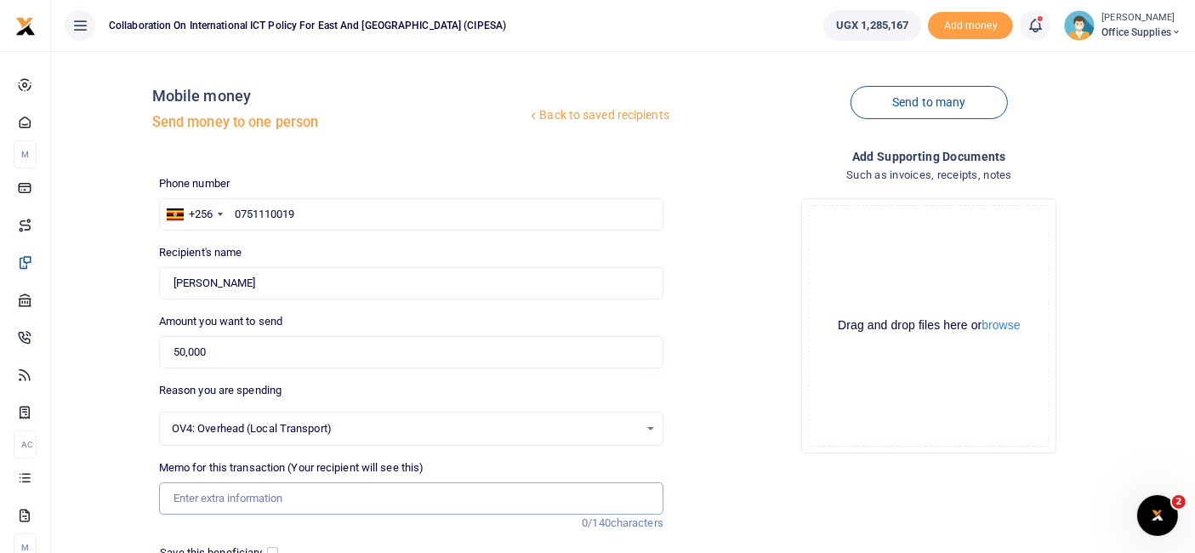
click at [263, 494] on input "Memo for this transaction (Your recipient will see this)" at bounding box center [411, 498] width 504 height 32
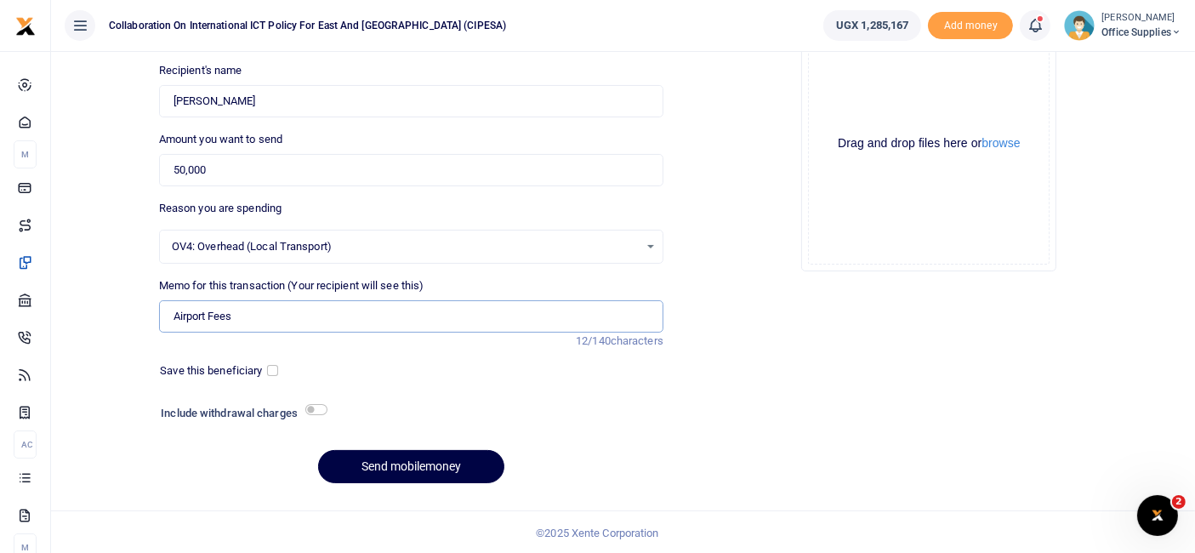
type input "Airport Fees"
click at [265, 368] on div "Save this beneficiary" at bounding box center [214, 370] width 123 height 17
click at [270, 372] on input "checkbox" at bounding box center [272, 370] width 11 height 11
checkbox input "true"
click at [420, 463] on button "Send mobilemoney" at bounding box center [411, 466] width 186 height 33
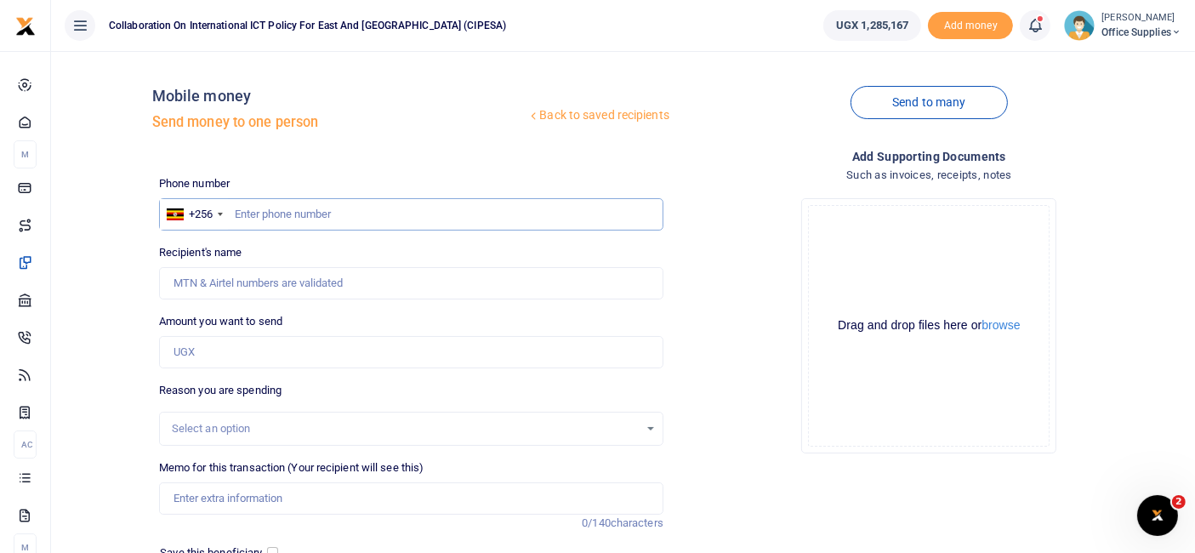
click at [305, 198] on input "text" at bounding box center [411, 214] width 504 height 32
type input "0772073255"
type input "Gerald Muhanguzi"
type input "0772073255"
click at [238, 362] on input "Amount you want to send" at bounding box center [411, 352] width 504 height 32
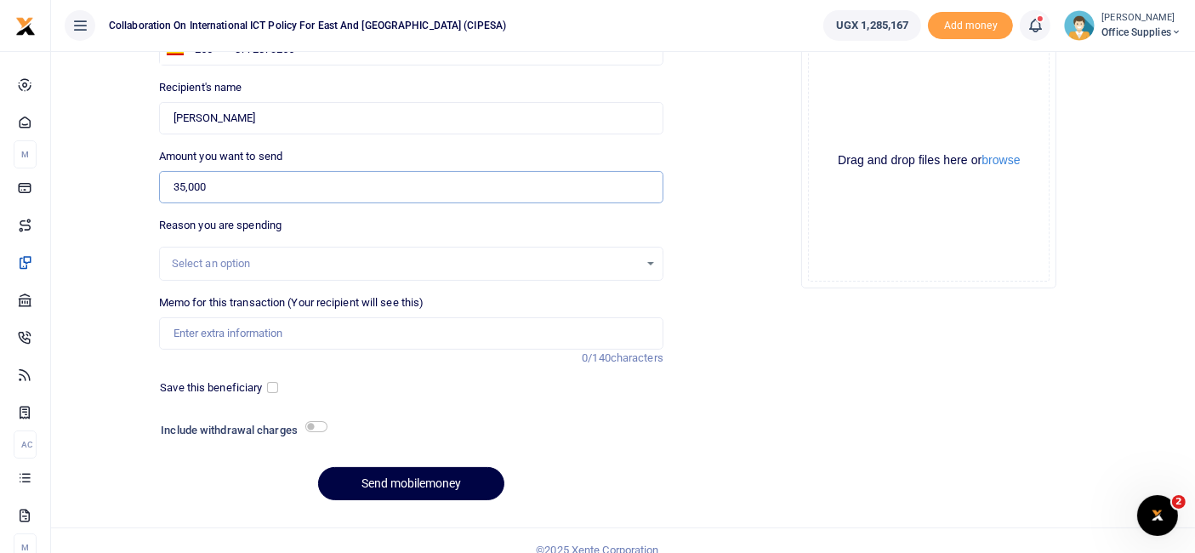
scroll to position [166, 0]
type input "35,000"
click at [623, 256] on div "Select an option" at bounding box center [405, 262] width 467 height 17
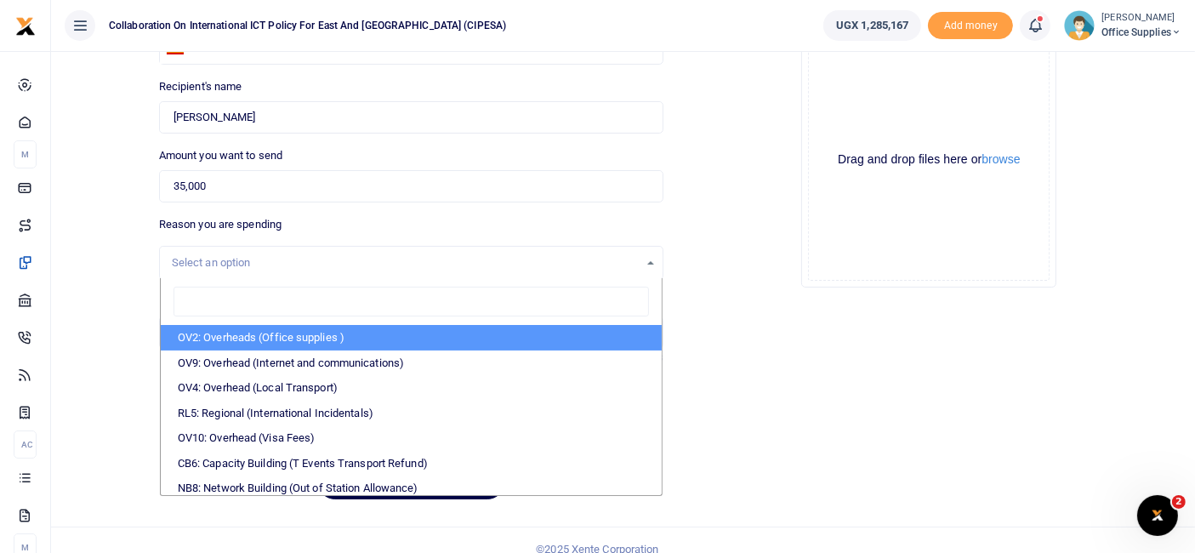
click at [345, 333] on li "OV2: Overheads (Office supplies )" at bounding box center [411, 338] width 501 height 26
select select "45"
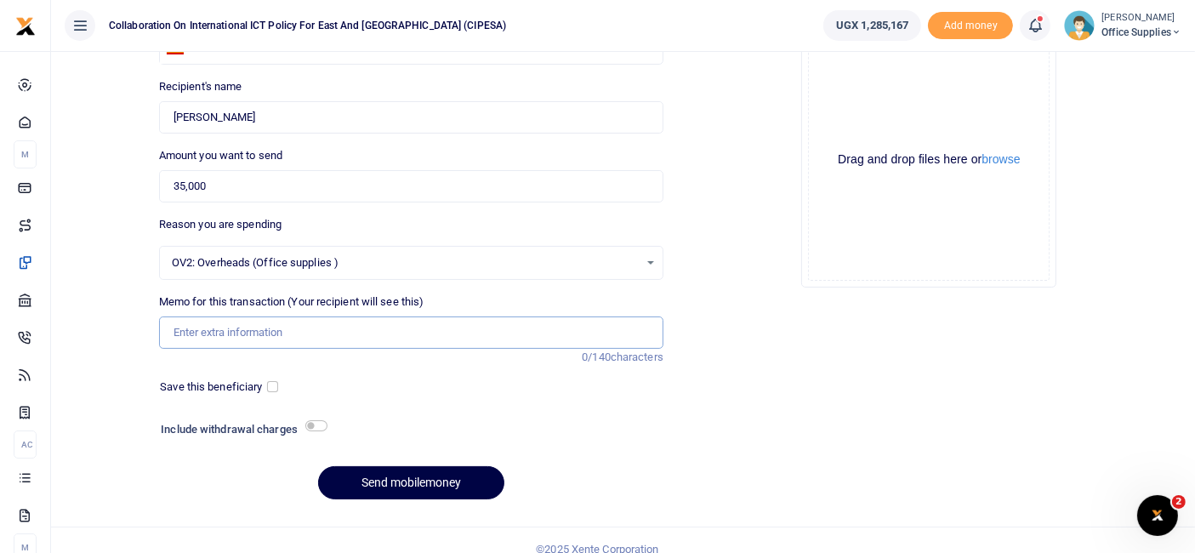
click at [306, 329] on input "Memo for this transaction (Your recipient will see this)" at bounding box center [411, 332] width 504 height 32
type input "Electricity Fees Refund"
click at [404, 477] on button "Send mobilemoney" at bounding box center [411, 482] width 186 height 33
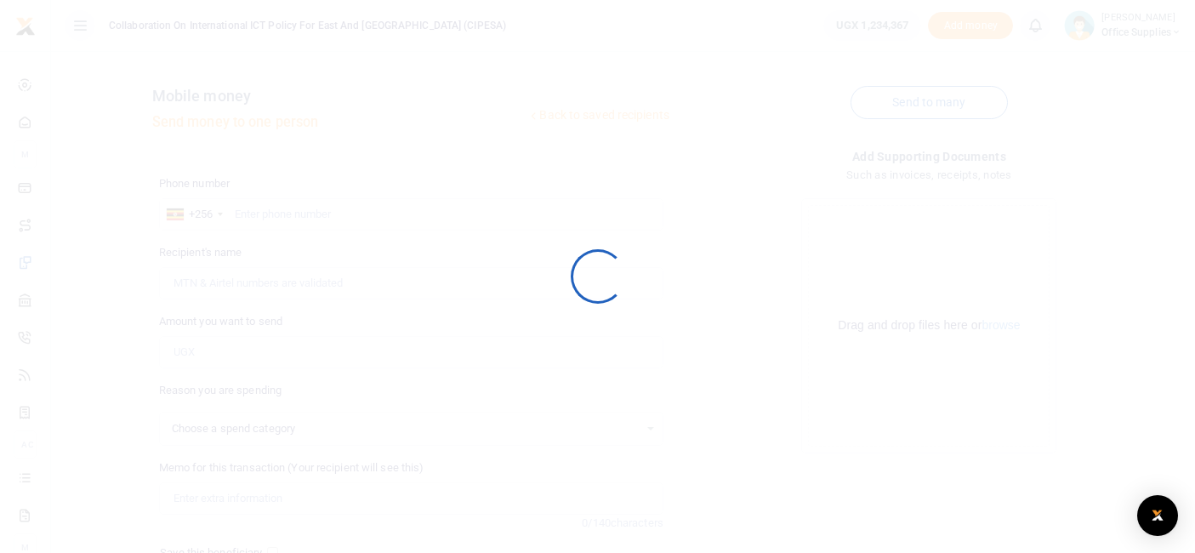
scroll to position [166, 0]
select select
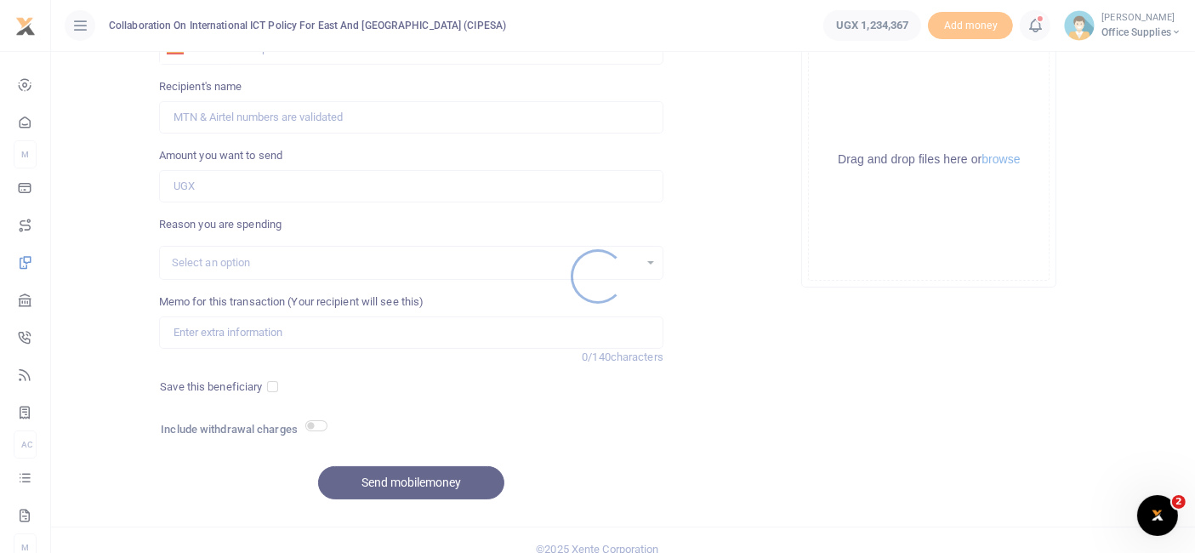
scroll to position [0, 0]
